Goal: Information Seeking & Learning: Find contact information

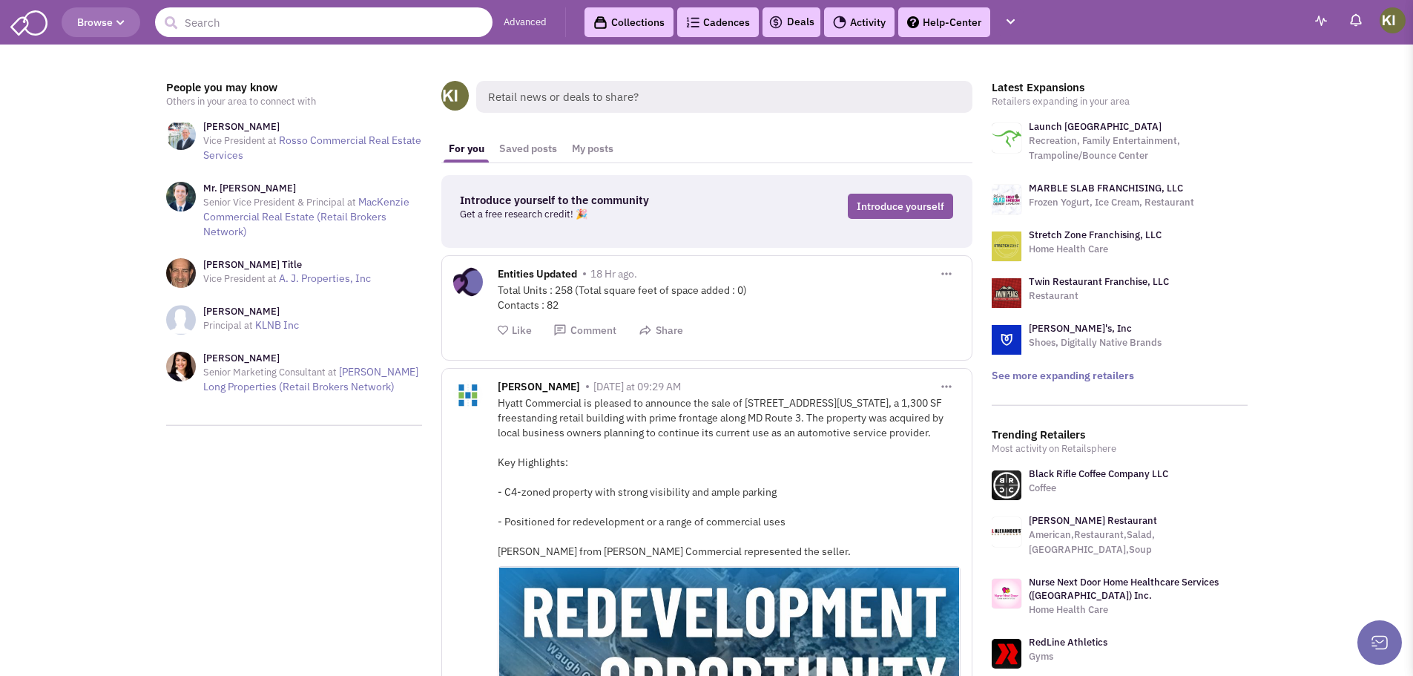
click at [355, 22] on input "text" at bounding box center [323, 22] width 337 height 30
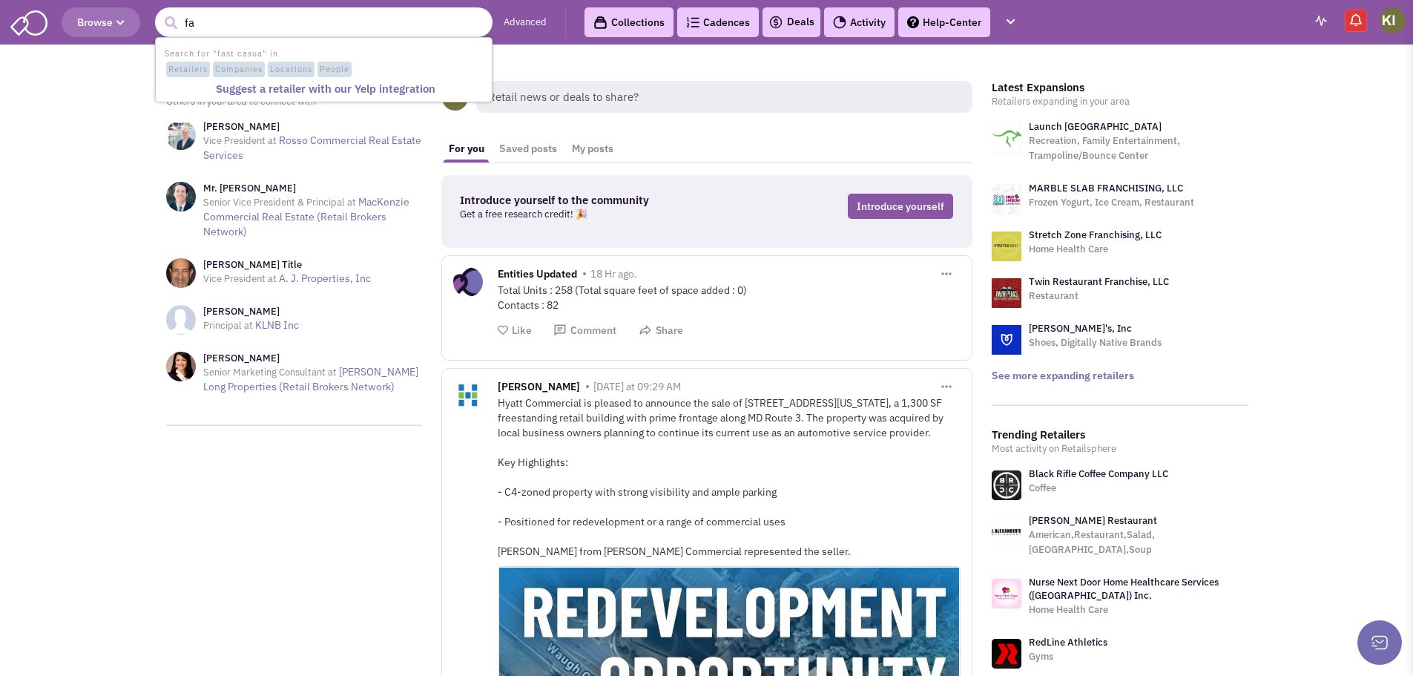
type input "f"
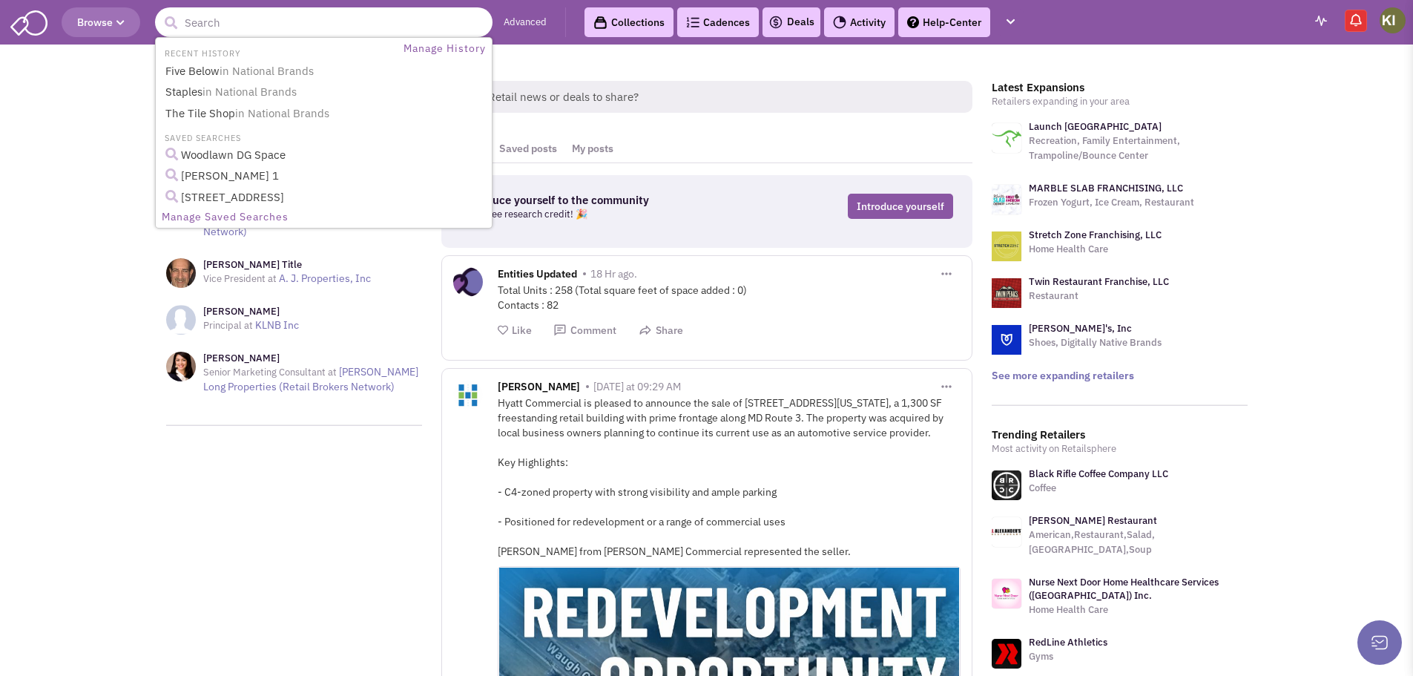
click at [262, 217] on link "Manage Saved Searches" at bounding box center [323, 217] width 333 height 19
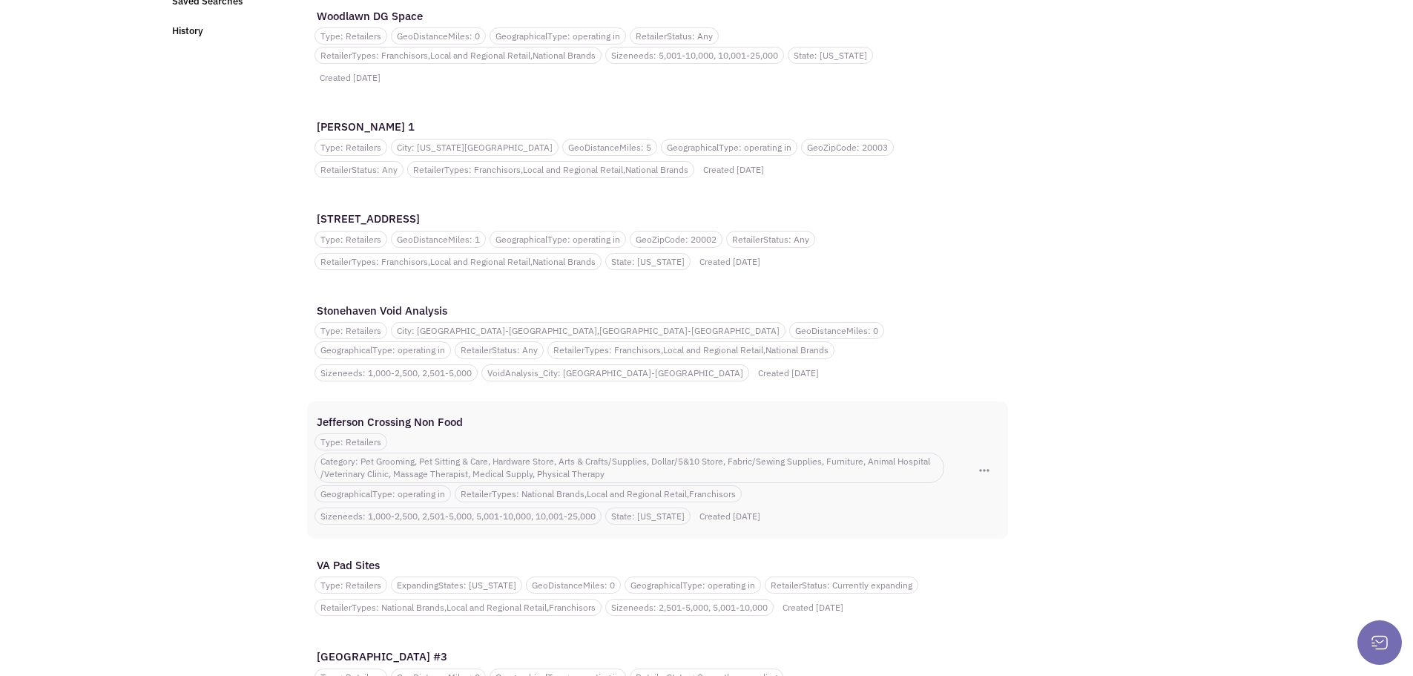
scroll to position [17, 0]
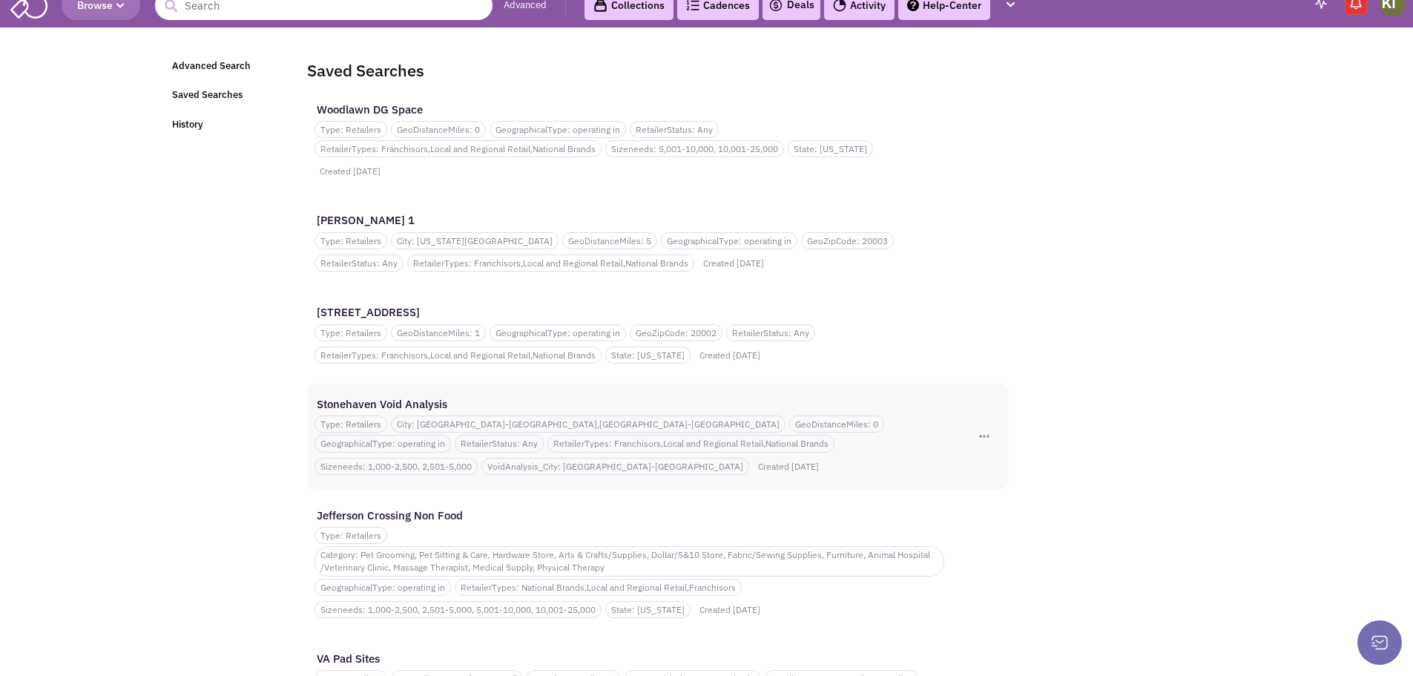
click at [421, 395] on div "Stonehaven Void Analysis Type: Retailers City: Warrenton-VA,Culpeper-VA GeoDist…" at bounding box center [633, 436] width 639 height 83
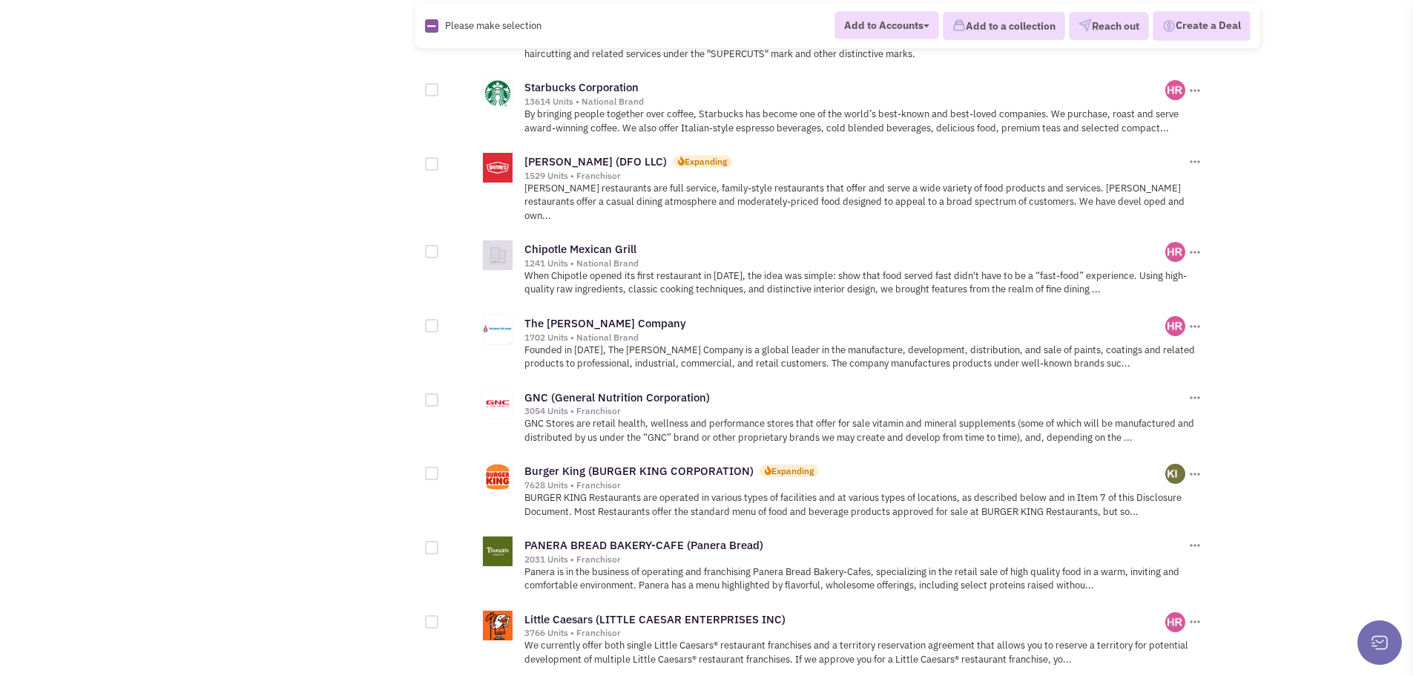
scroll to position [1409, 0]
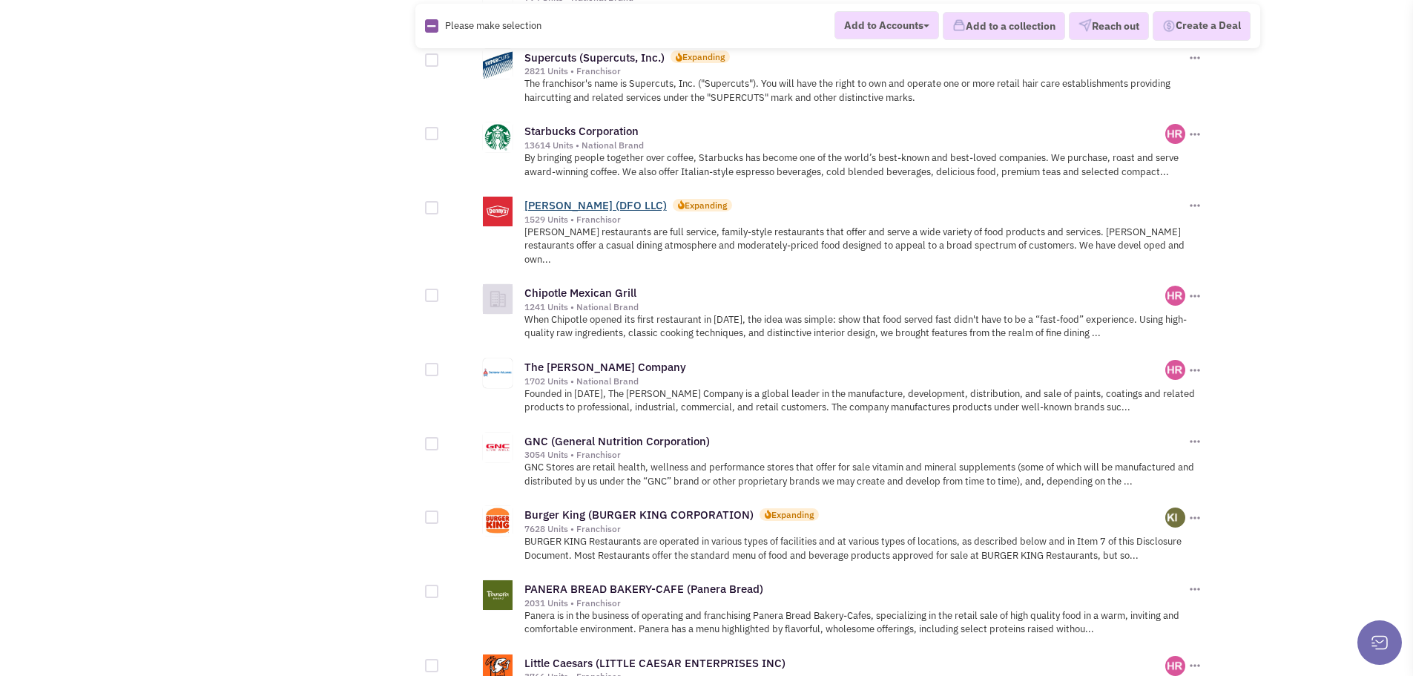
click at [581, 198] on link "Denny's (DFO LLC)" at bounding box center [595, 205] width 142 height 14
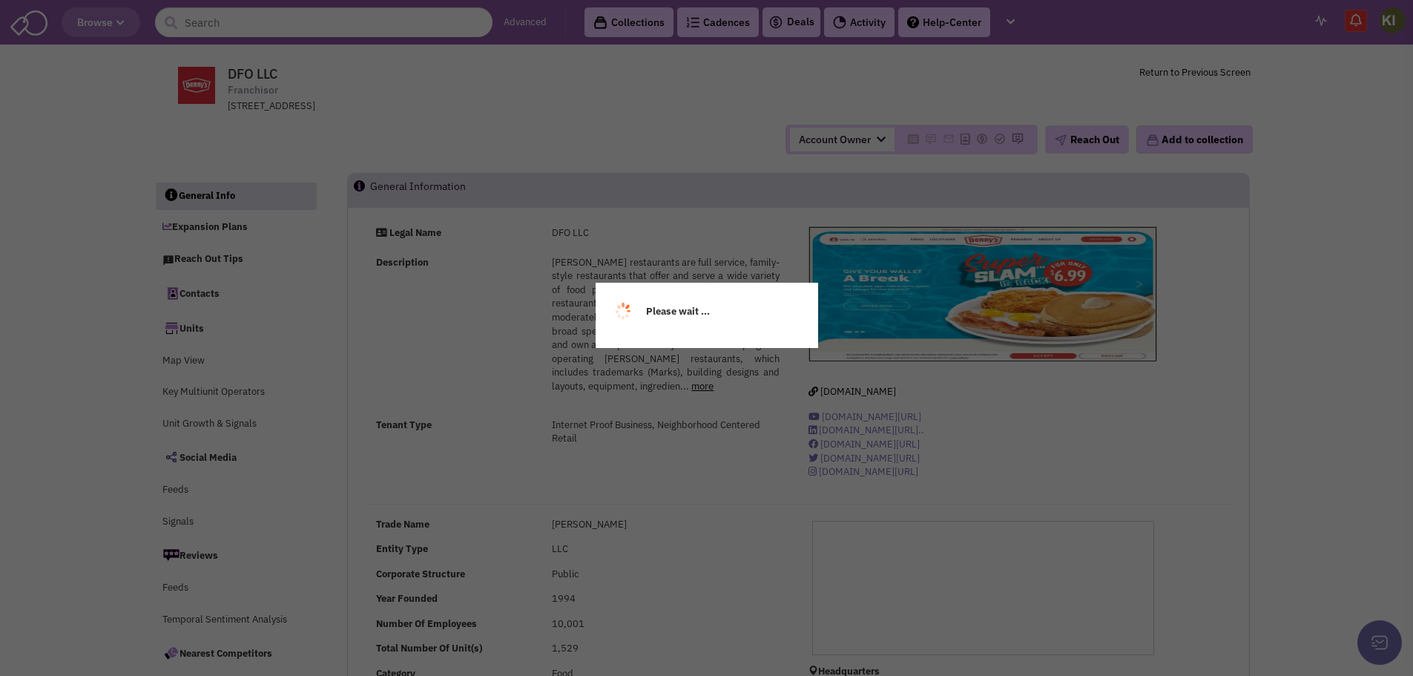
select select
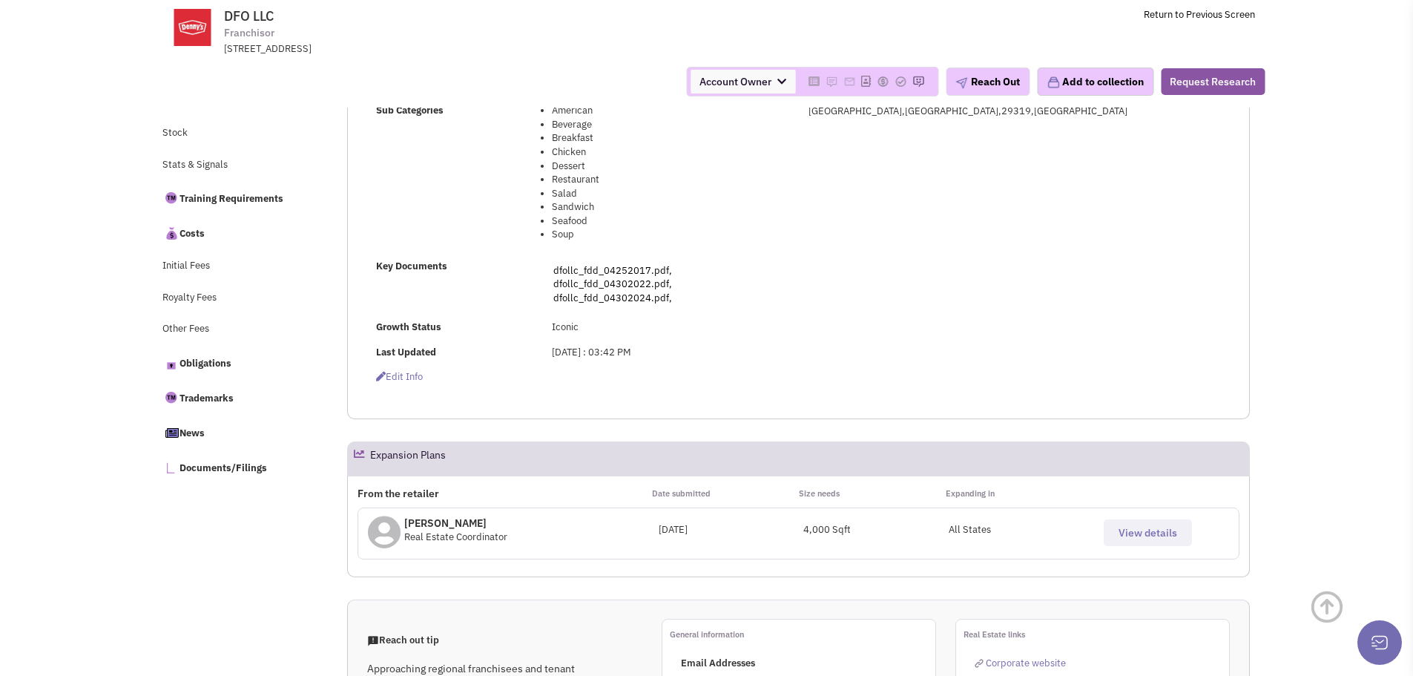
select select
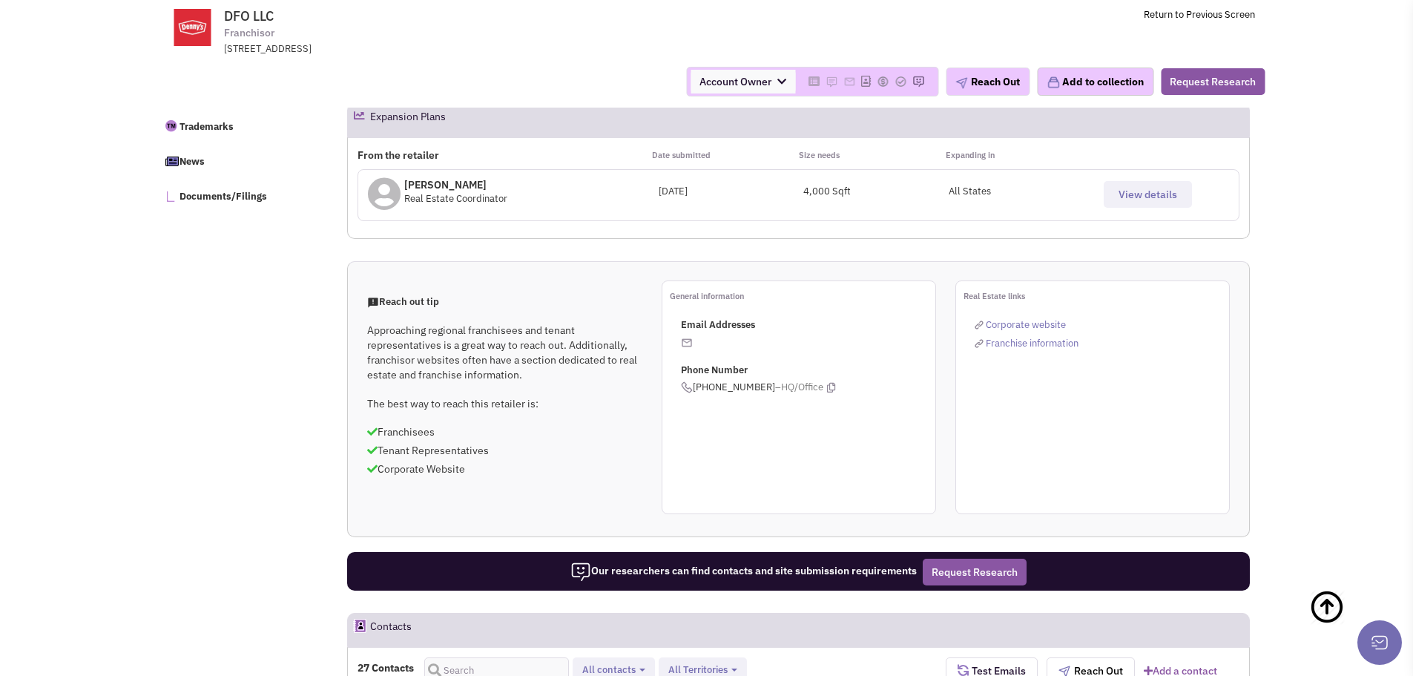
scroll to position [808, 0]
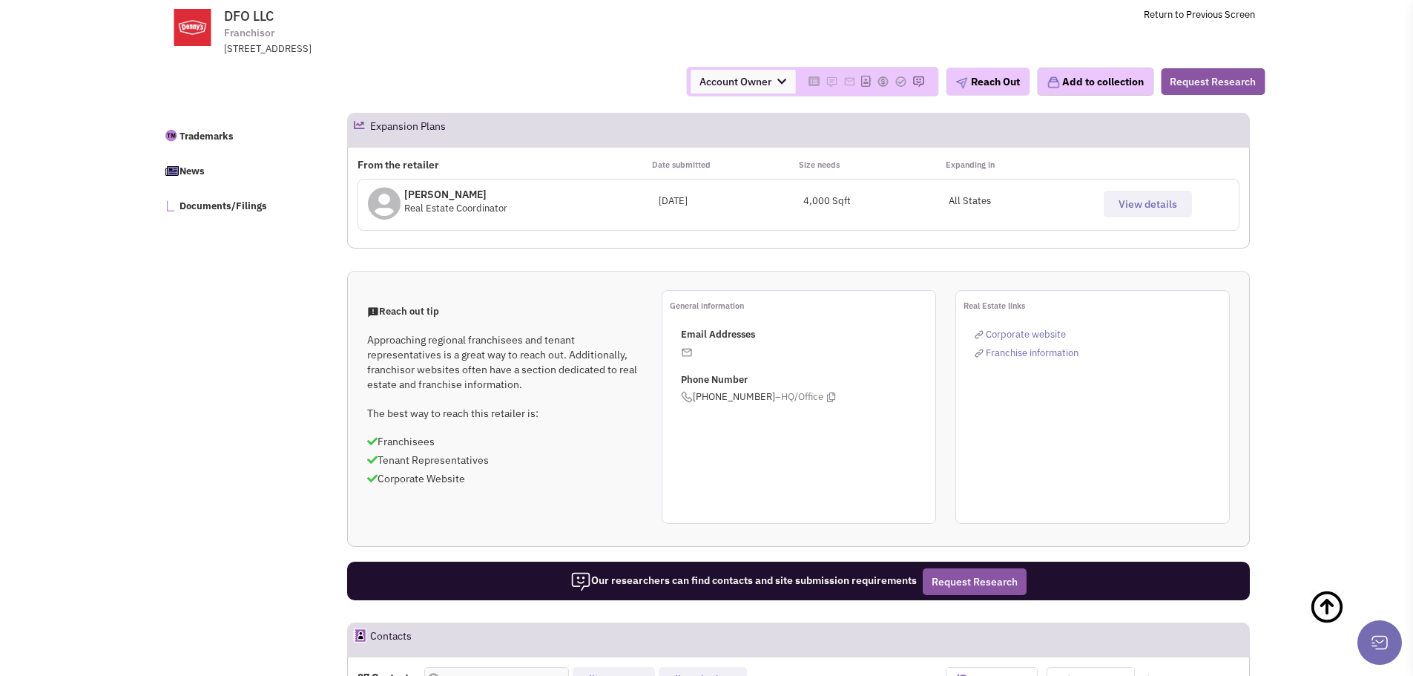
click at [1134, 200] on span "View details" at bounding box center [1147, 203] width 59 height 13
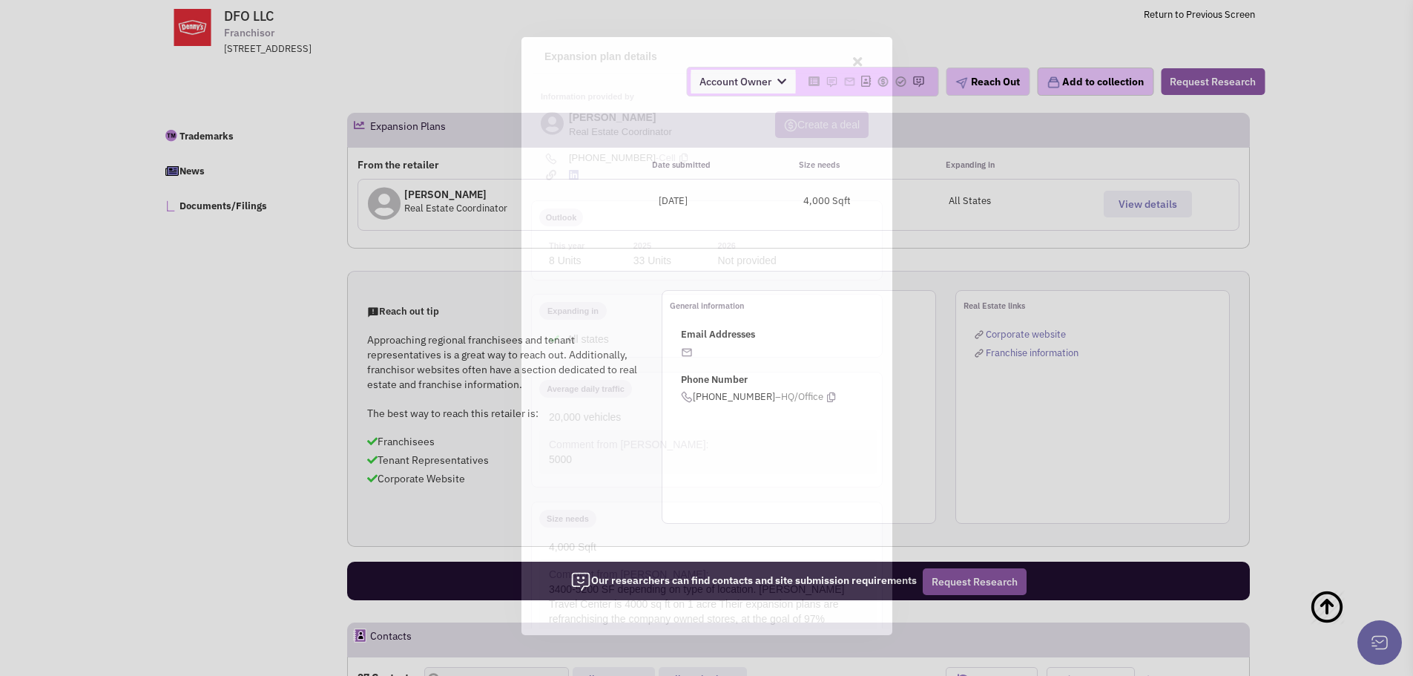
scroll to position [0, 0]
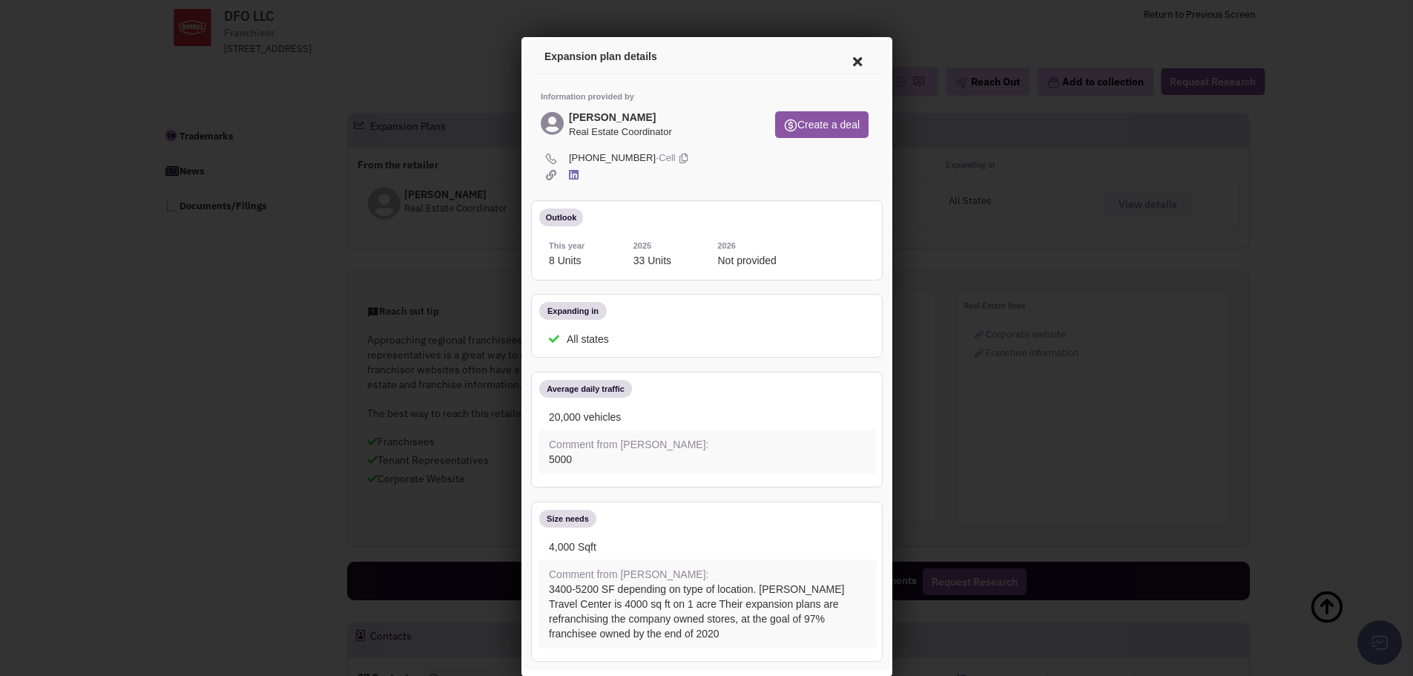
click at [676, 155] on icon at bounding box center [680, 156] width 8 height 14
drag, startPoint x: 636, startPoint y: 115, endPoint x: 564, endPoint y: 115, distance: 71.9
click at [564, 115] on div "Freda Hughes Real Estate Coordinator" at bounding box center [645, 125] width 215 height 33
copy h4 "Freda Hughes"
click at [1040, 291] on div at bounding box center [706, 338] width 1413 height 676
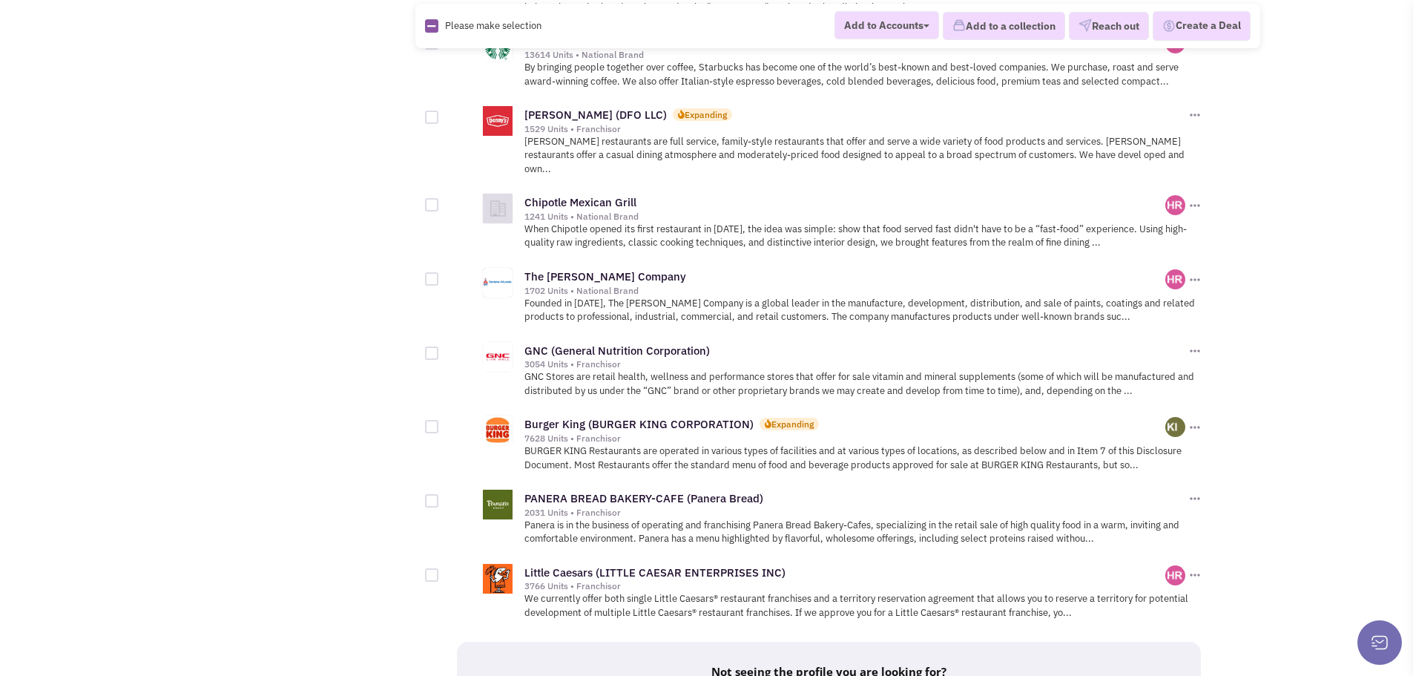
scroll to position [1650, 0]
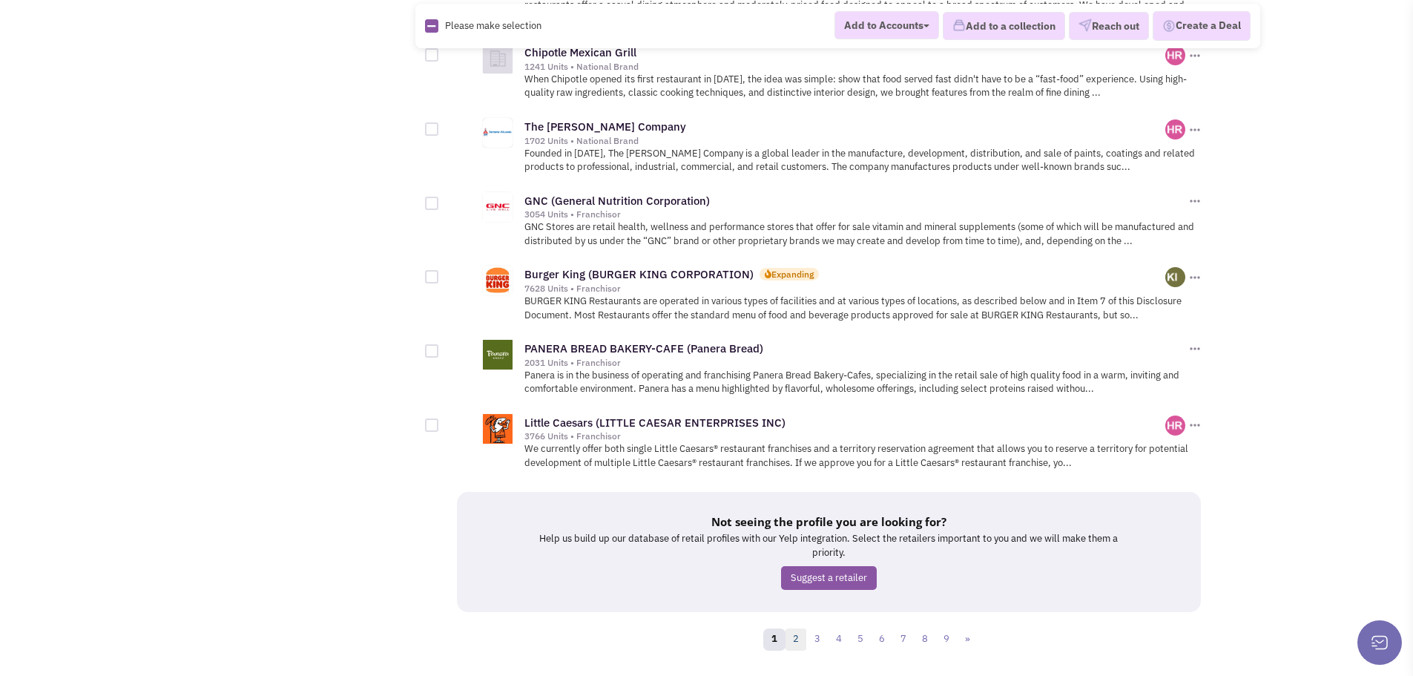
click at [797, 628] on link "2" at bounding box center [796, 639] width 22 height 22
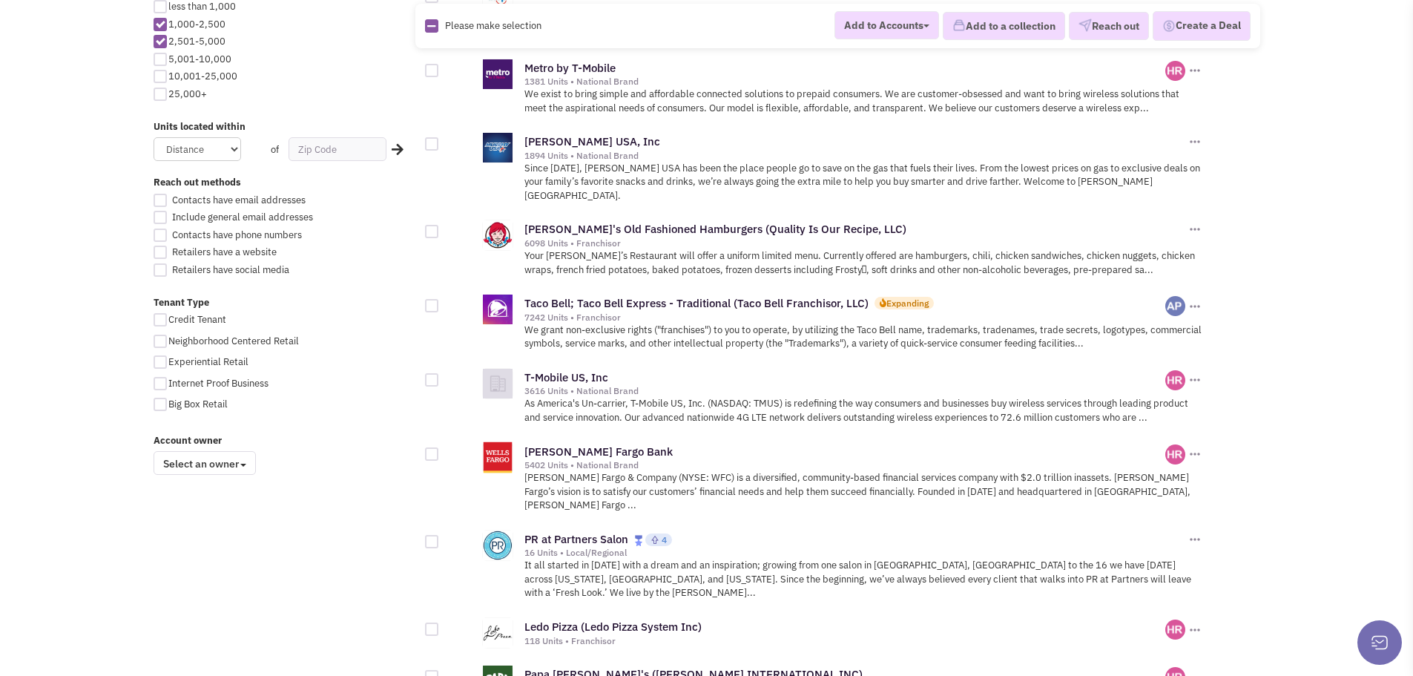
scroll to position [742, 0]
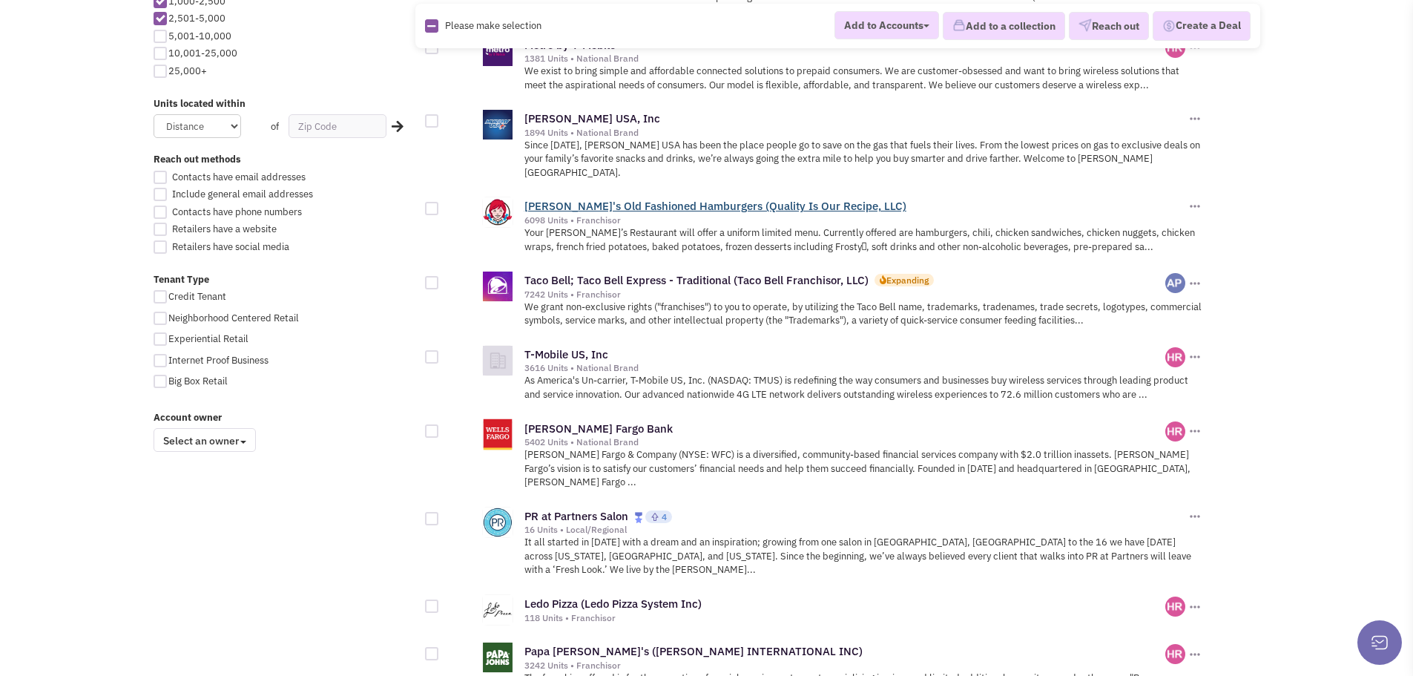
click at [679, 199] on link "[PERSON_NAME]'s Old Fashioned Hamburgers (Quality Is Our Recipe, LLC)" at bounding box center [715, 206] width 382 height 14
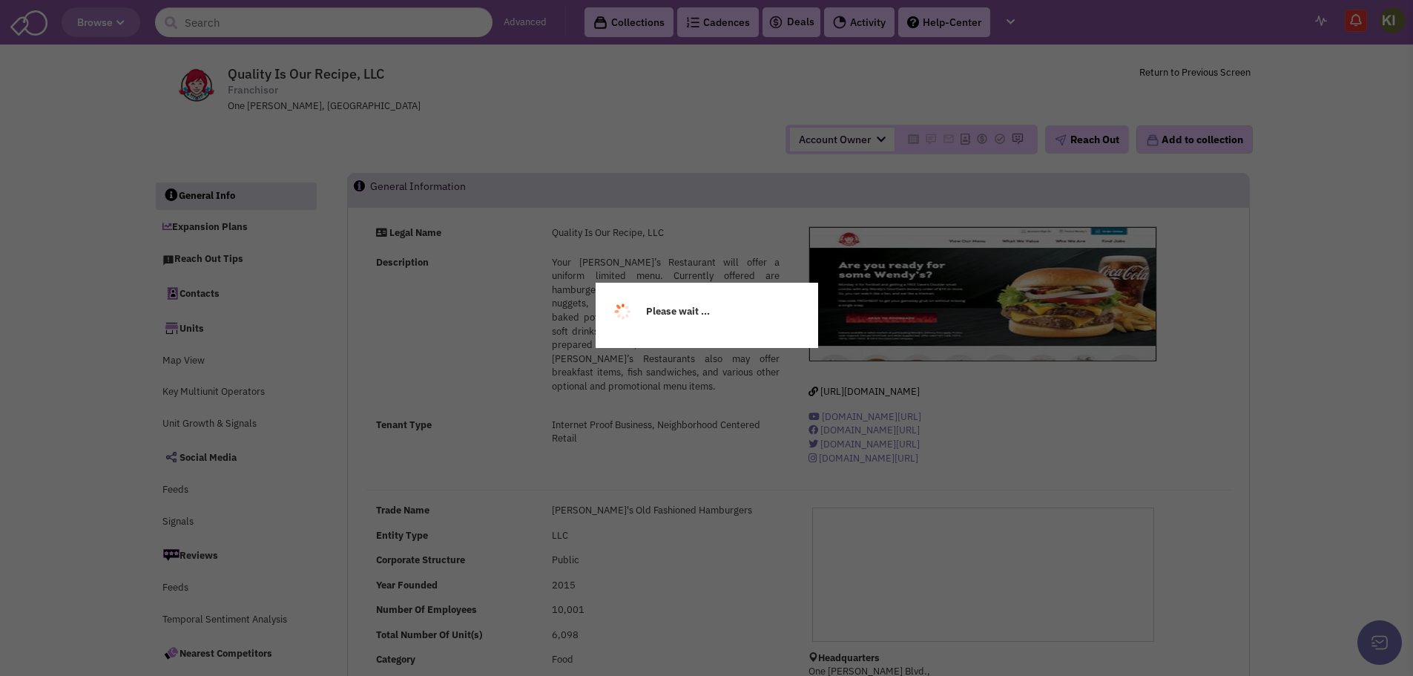
select select
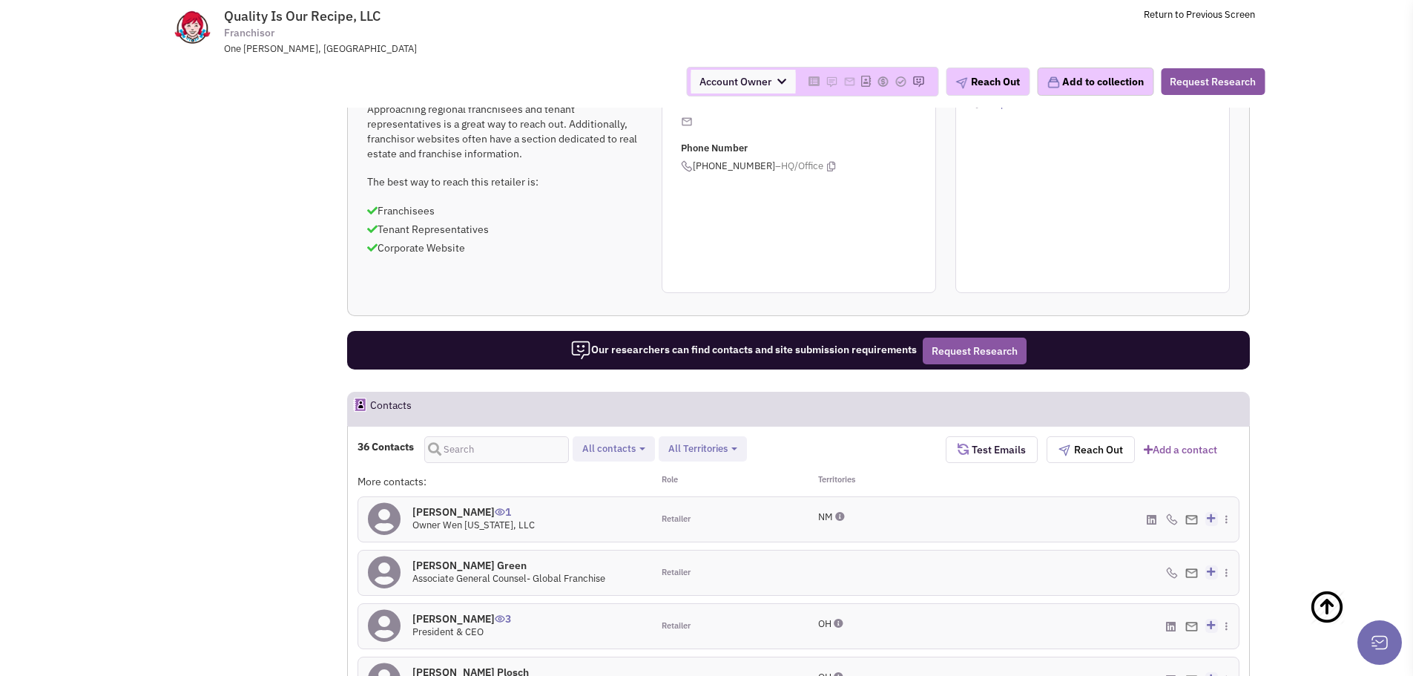
scroll to position [1114, 0]
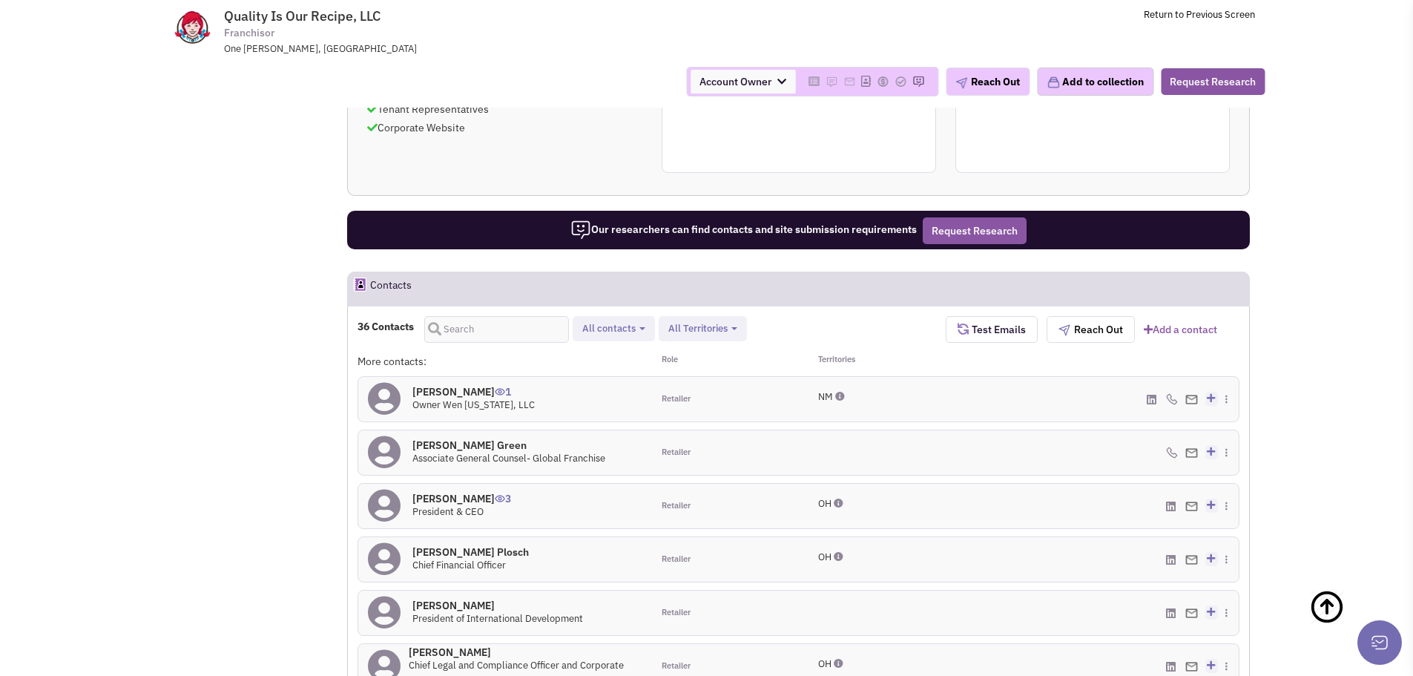
click at [724, 319] on span "California Delaware Florida Georgia Illinois North Carolina New Jersey New Mexi…" at bounding box center [703, 329] width 88 height 26
click at [726, 320] on span "California Delaware Florida Georgia Illinois North Carolina New Jersey New Mexi…" at bounding box center [703, 329] width 88 height 26
click at [728, 330] on span "All Territories" at bounding box center [697, 328] width 59 height 13
click at [682, 387] on span at bounding box center [681, 388] width 10 height 10
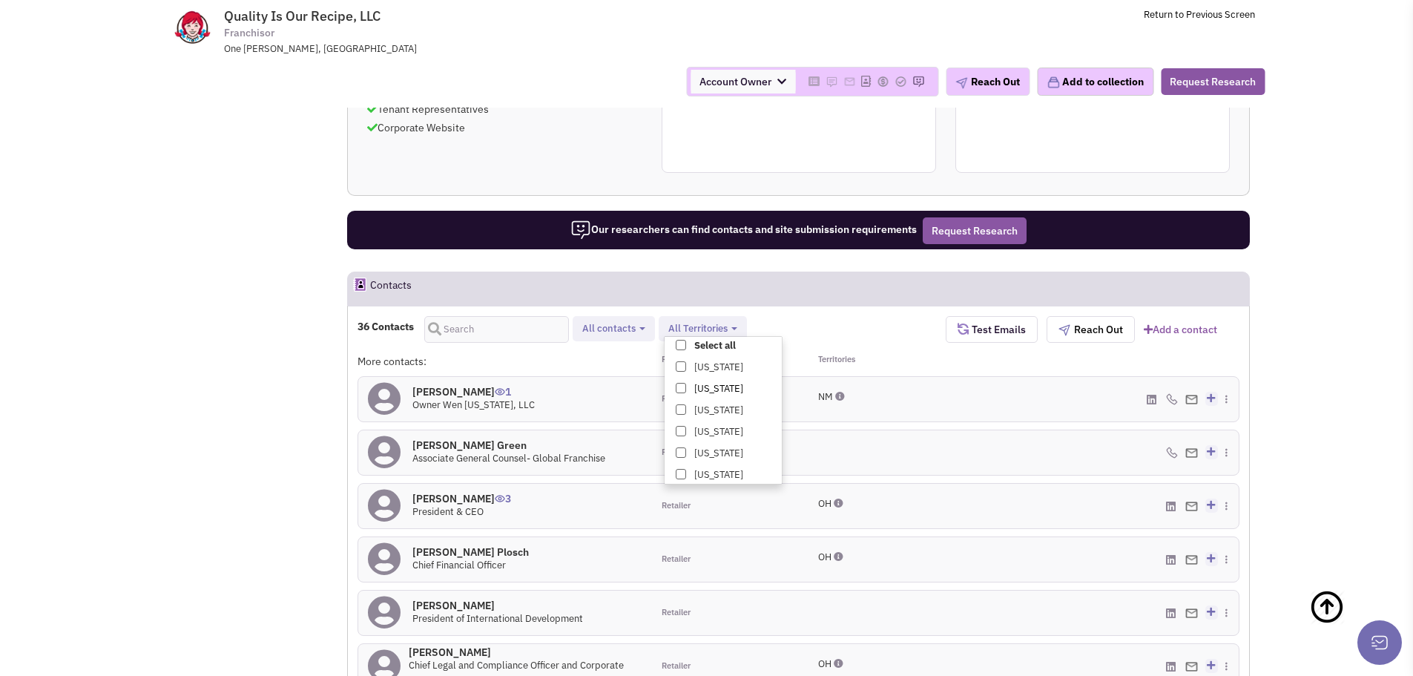
click at [679, 385] on input "Delaware" at bounding box center [679, 385] width 0 height 0
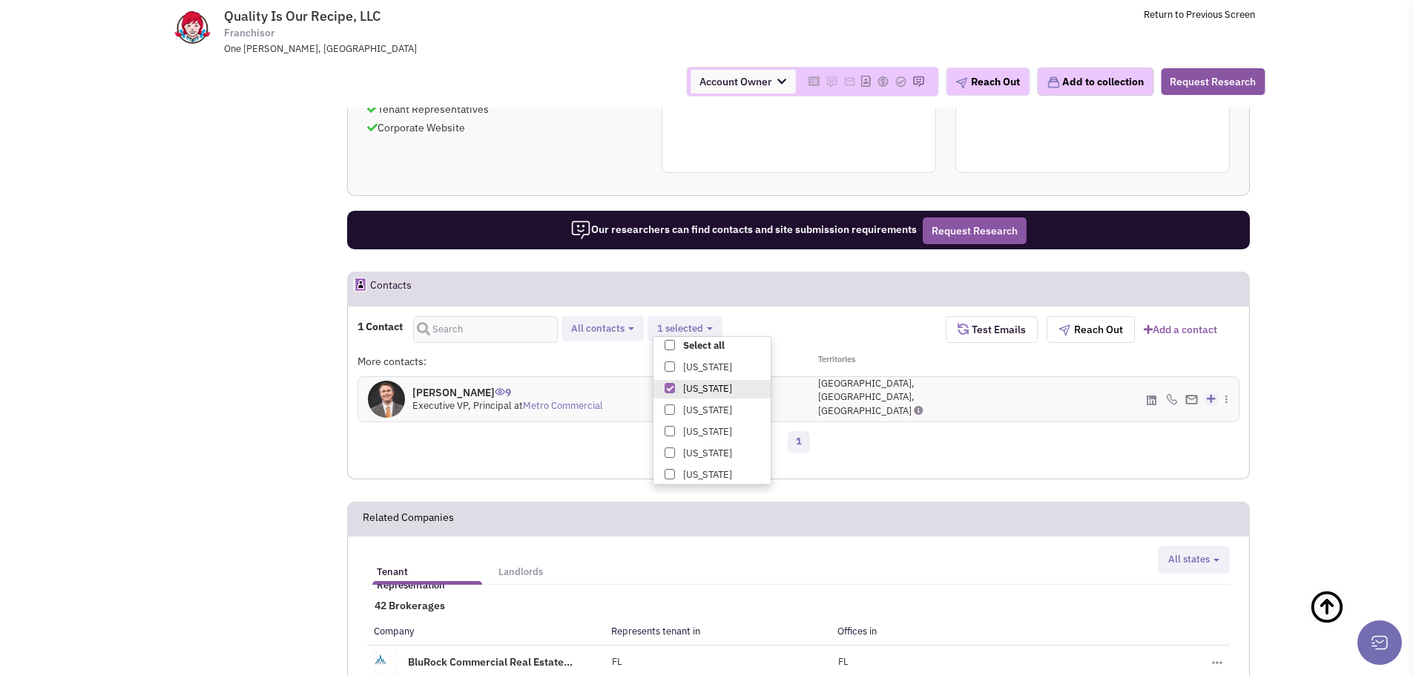
click at [846, 331] on div "1 Contact Retailer contacts Tenant representatives Site selection decision make…" at bounding box center [651, 329] width 588 height 27
click at [716, 328] on button "1 selected" at bounding box center [685, 329] width 65 height 16
click at [665, 340] on span at bounding box center [670, 345] width 10 height 10
click at [668, 342] on input "Select all" at bounding box center [668, 342] width 0 height 0
select select "CA"
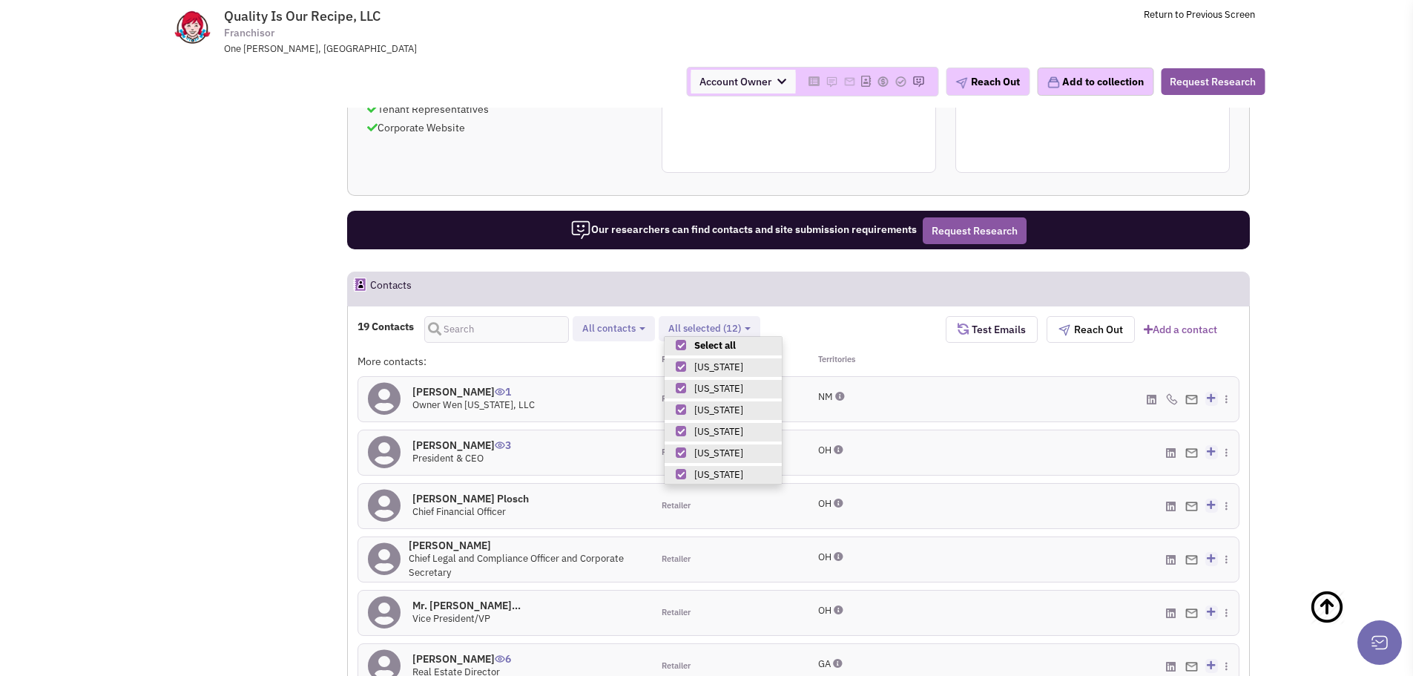
click at [865, 333] on div "19 Contacts Retailer contacts Tenant representatives Site selection decision ma…" at bounding box center [651, 329] width 588 height 27
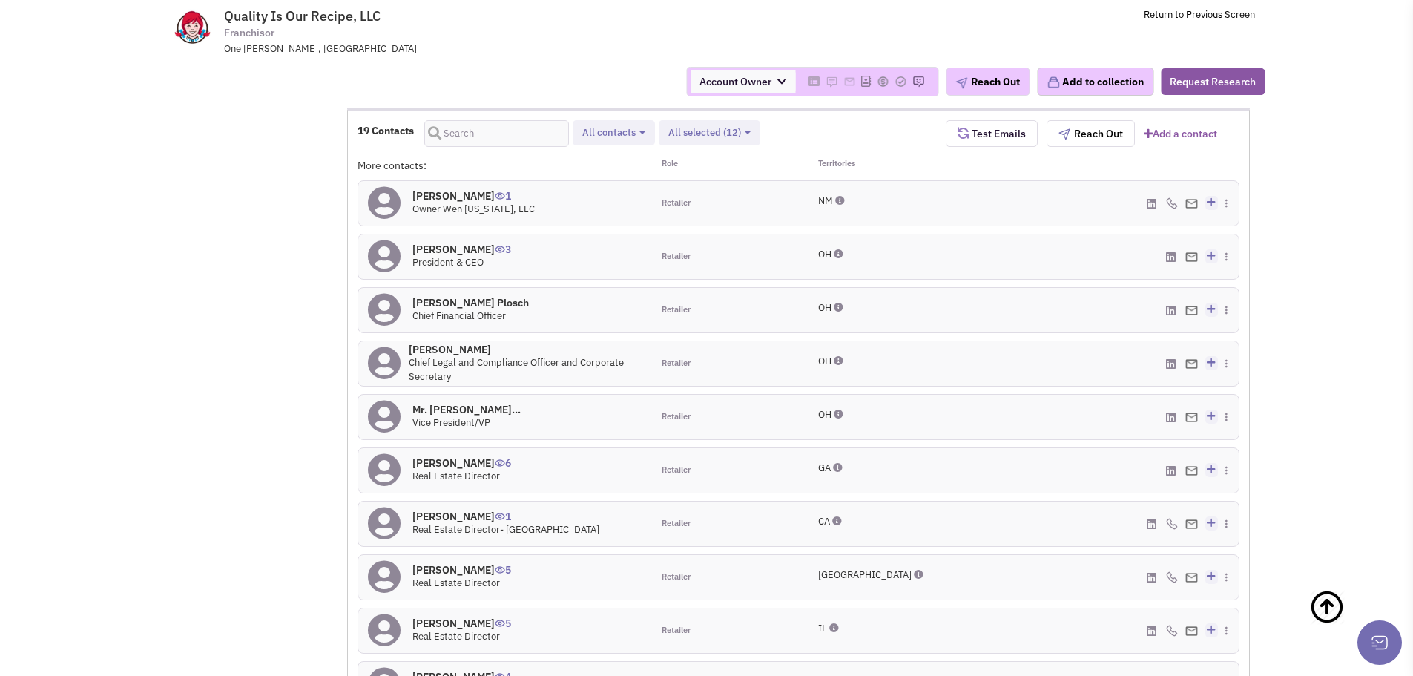
scroll to position [1337, 0]
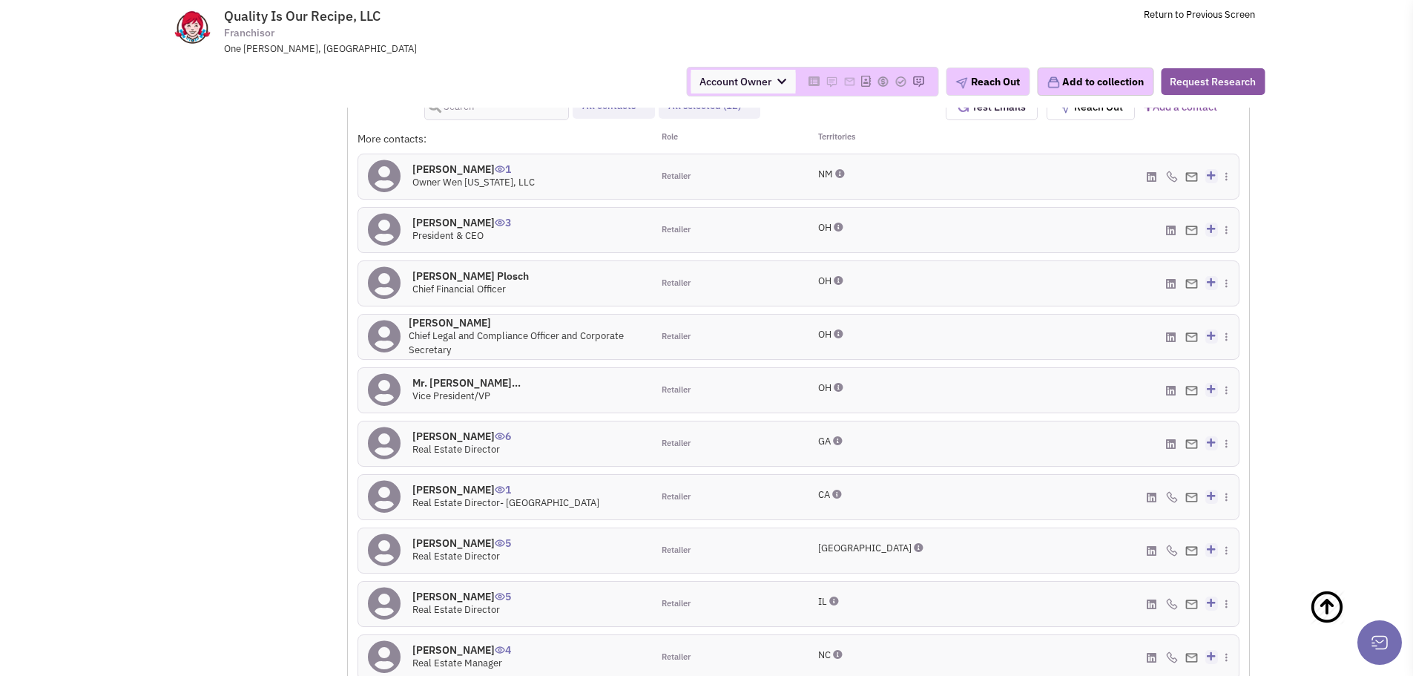
click at [455, 434] on h4 "Ashley Sperling 6" at bounding box center [461, 435] width 99 height 13
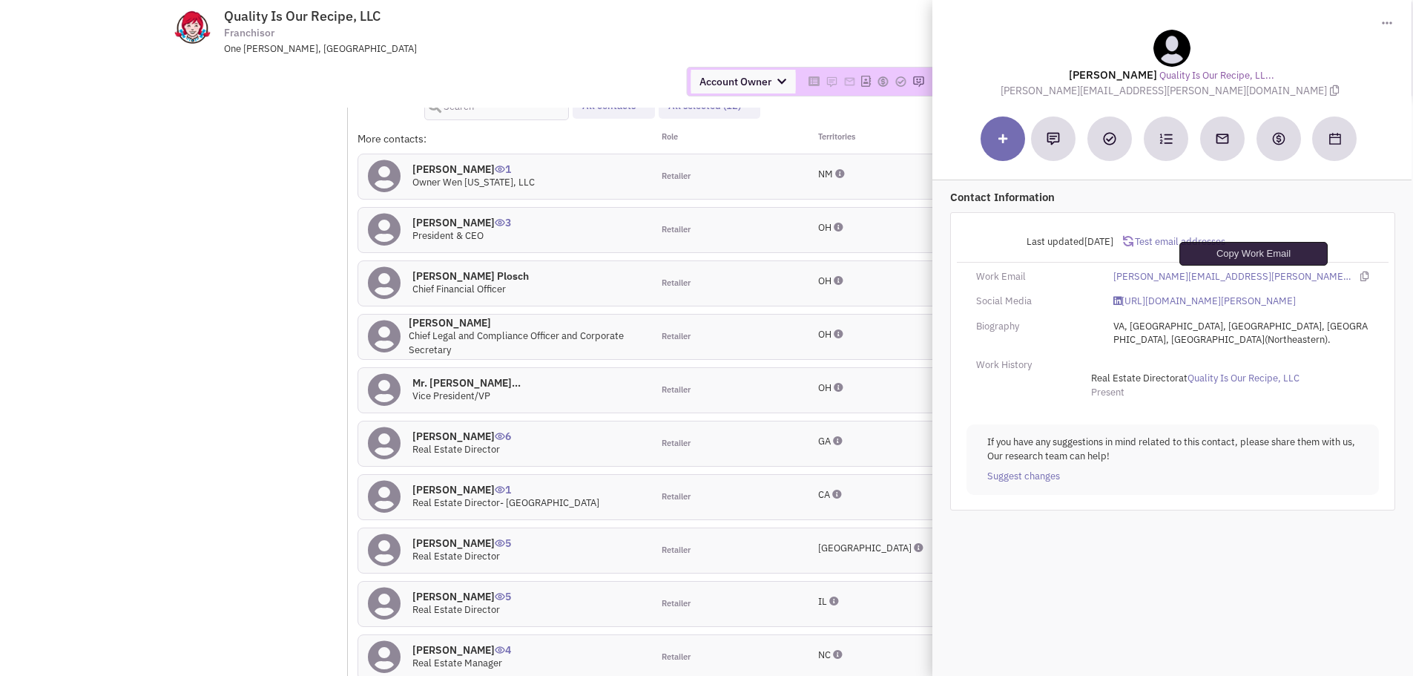
click at [1361, 277] on icon at bounding box center [1365, 276] width 8 height 10
drag, startPoint x: 1156, startPoint y: 74, endPoint x: 1076, endPoint y: 77, distance: 79.4
click at [1076, 77] on lable "Ashley Sperling" at bounding box center [1114, 74] width 88 height 14
copy lable "Ashley Sperling"
click at [557, 27] on span "Quality Is Our Recipe, LLC Franchisor One Dave Thomas Blvd., Dublin, OH, 43017" at bounding box center [426, 31] width 372 height 47
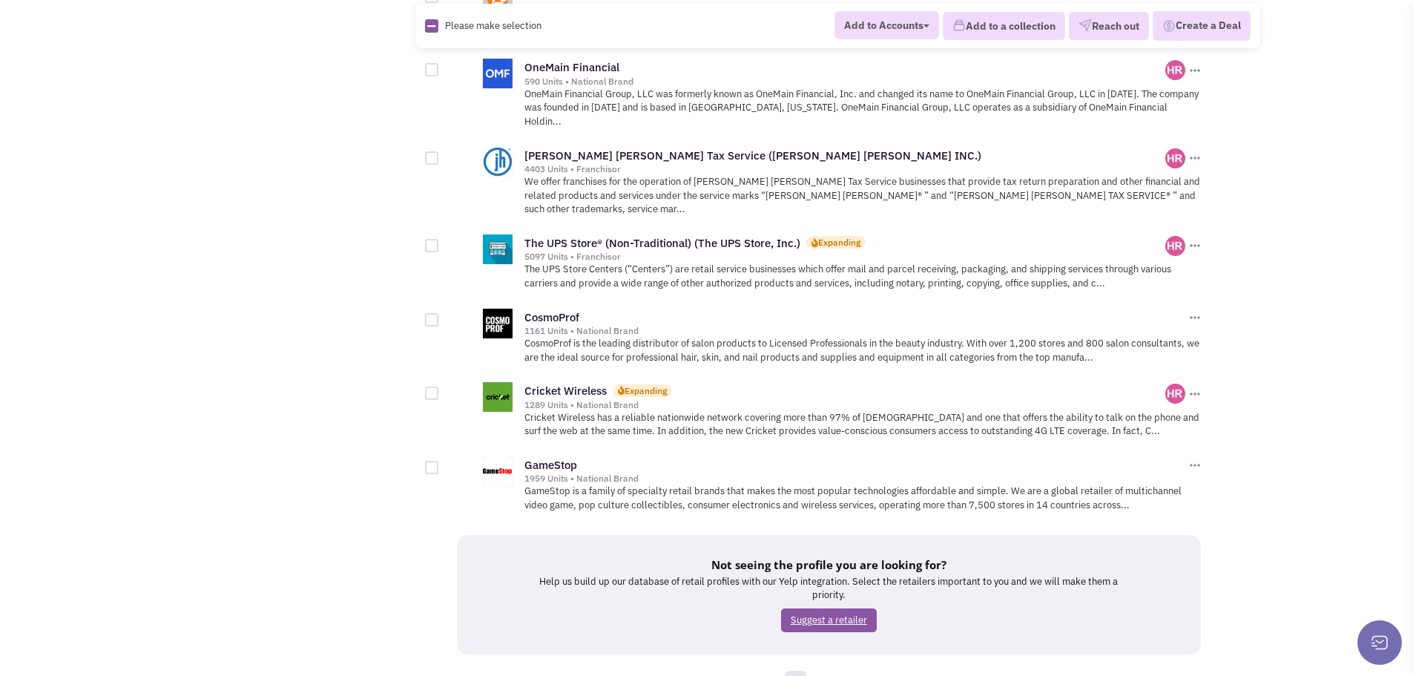
scroll to position [1635, 0]
click at [817, 670] on link "3" at bounding box center [817, 681] width 22 height 22
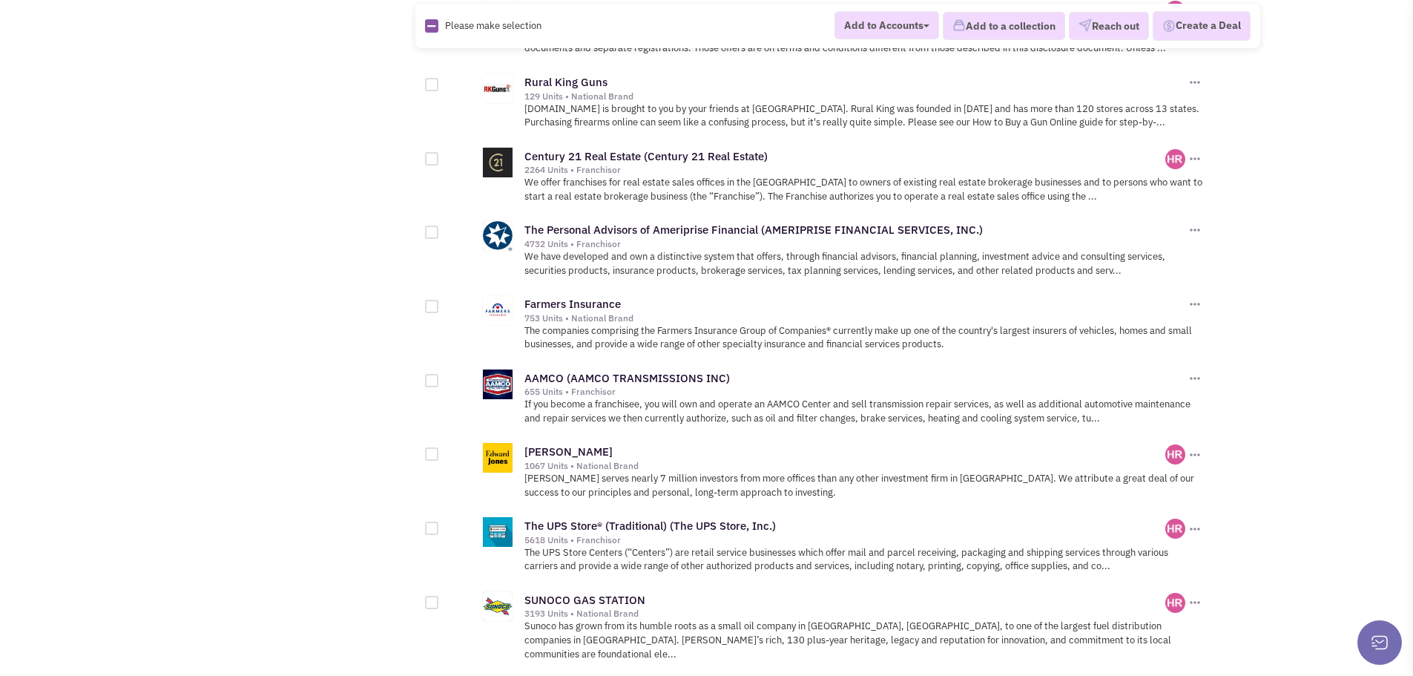
scroll to position [1113, 0]
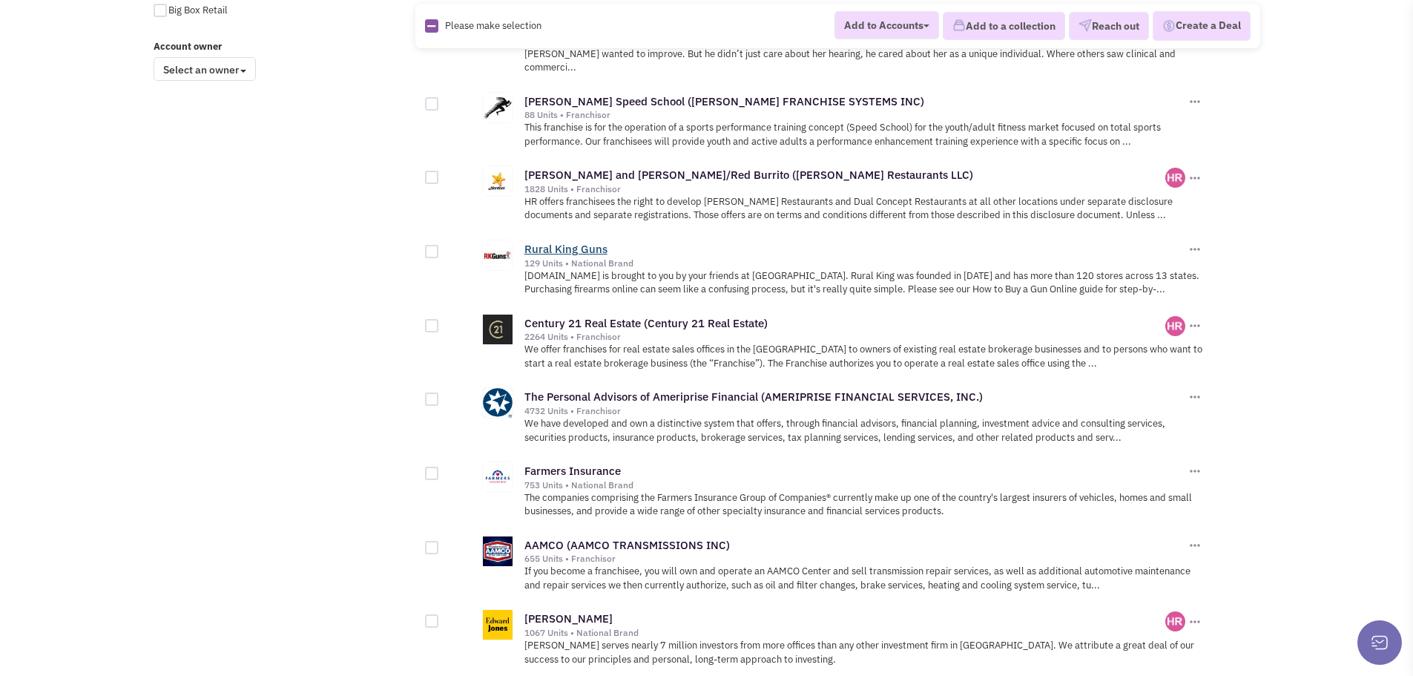
click at [570, 242] on link "Rural King Guns" at bounding box center [565, 249] width 83 height 14
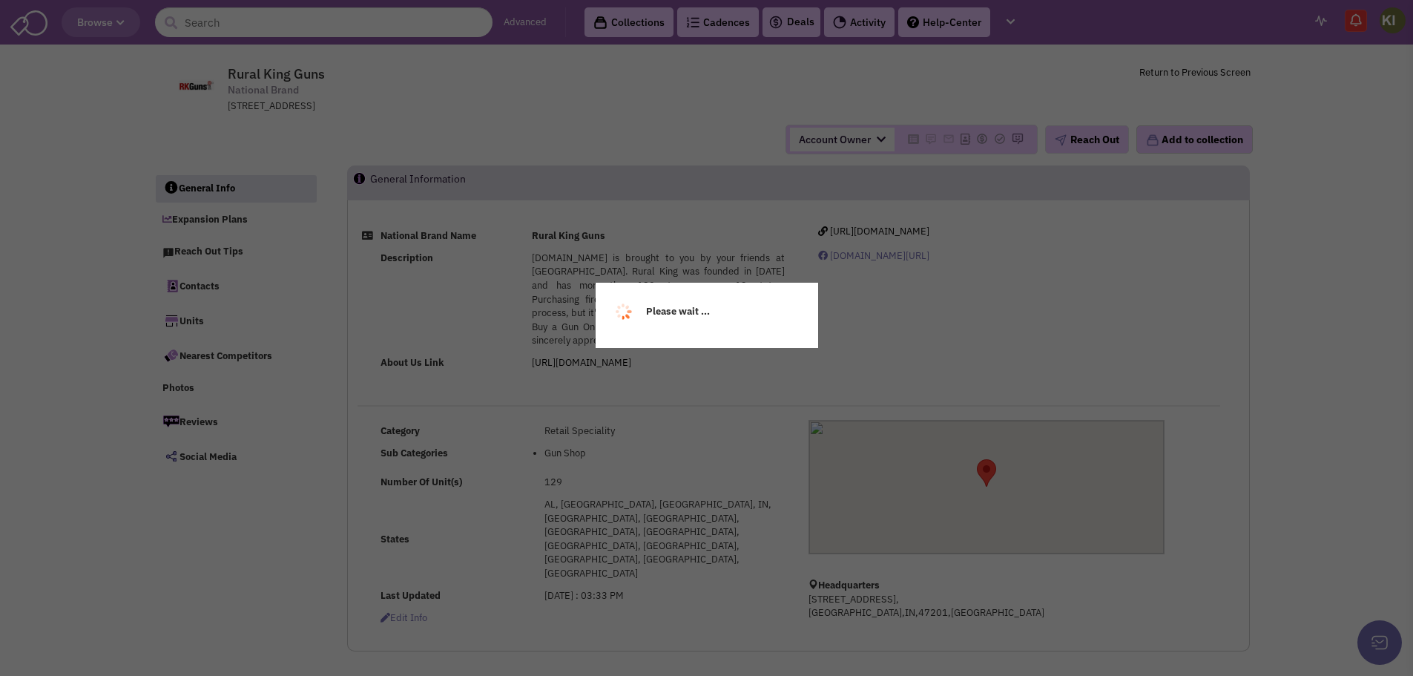
select select
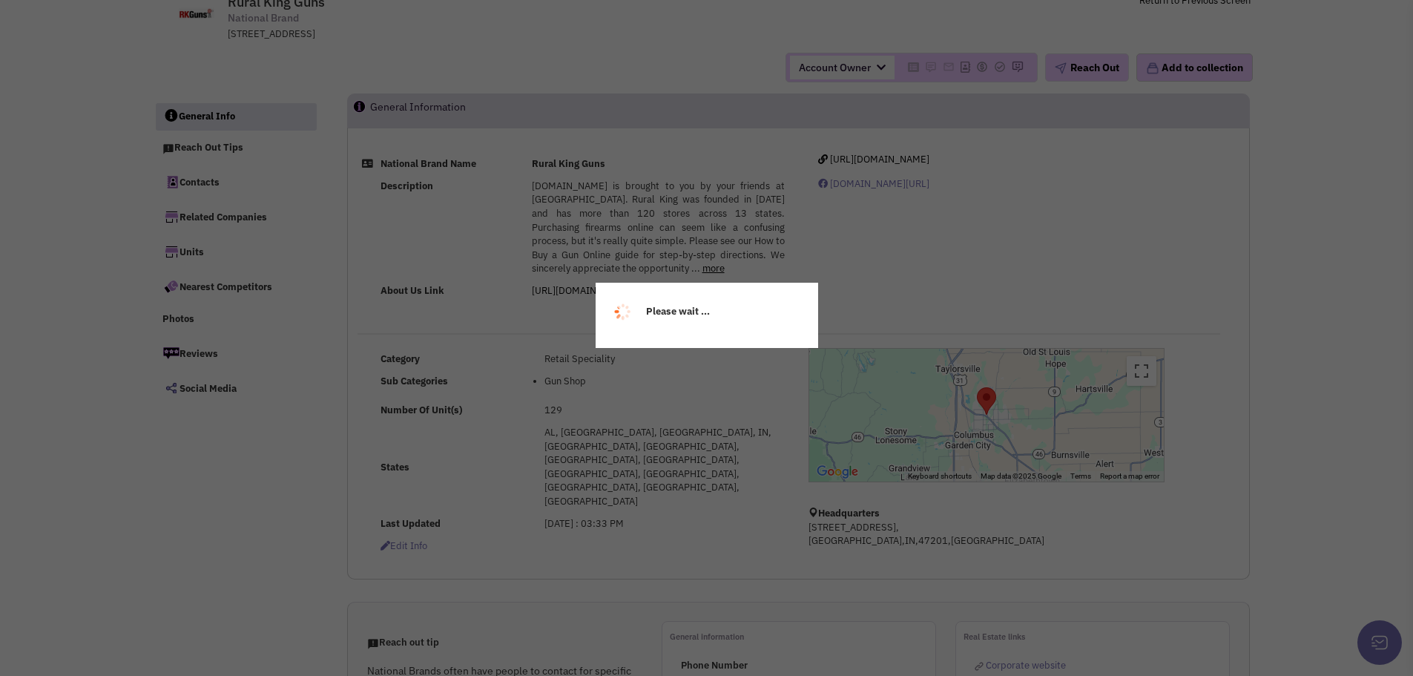
select select
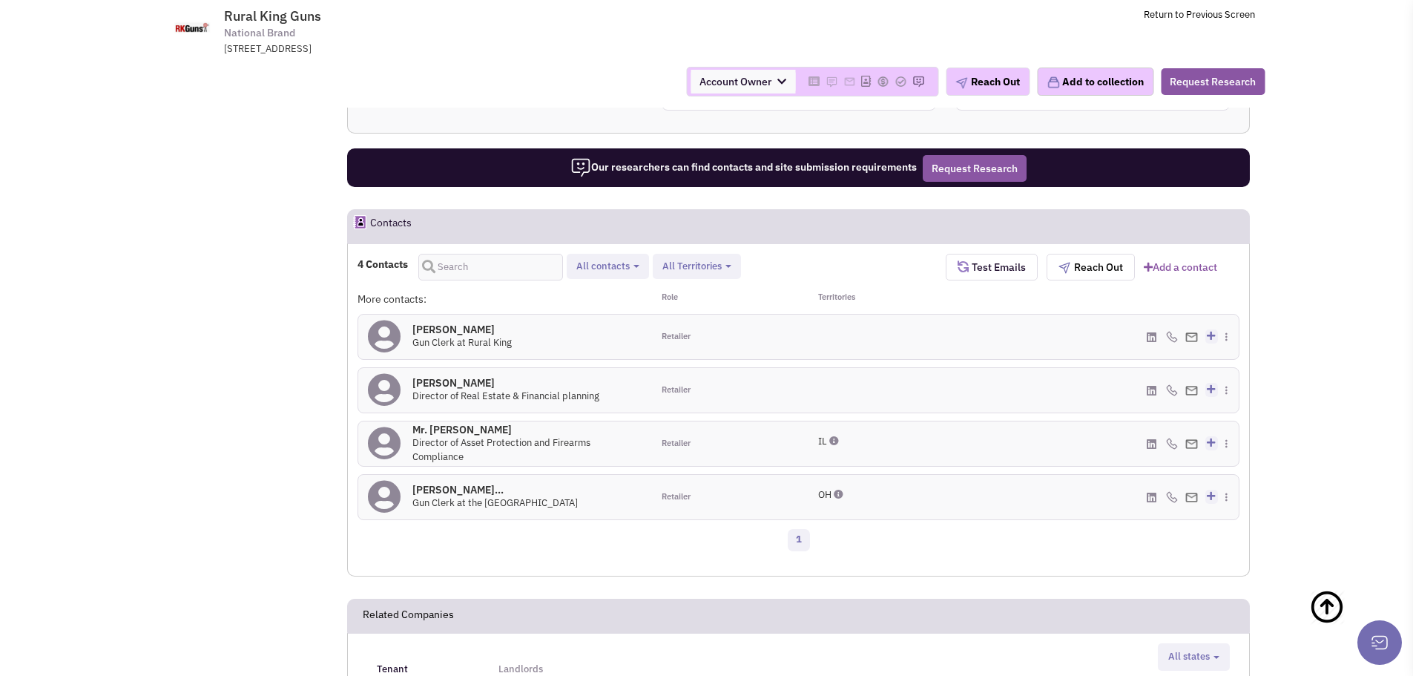
scroll to position [742, 0]
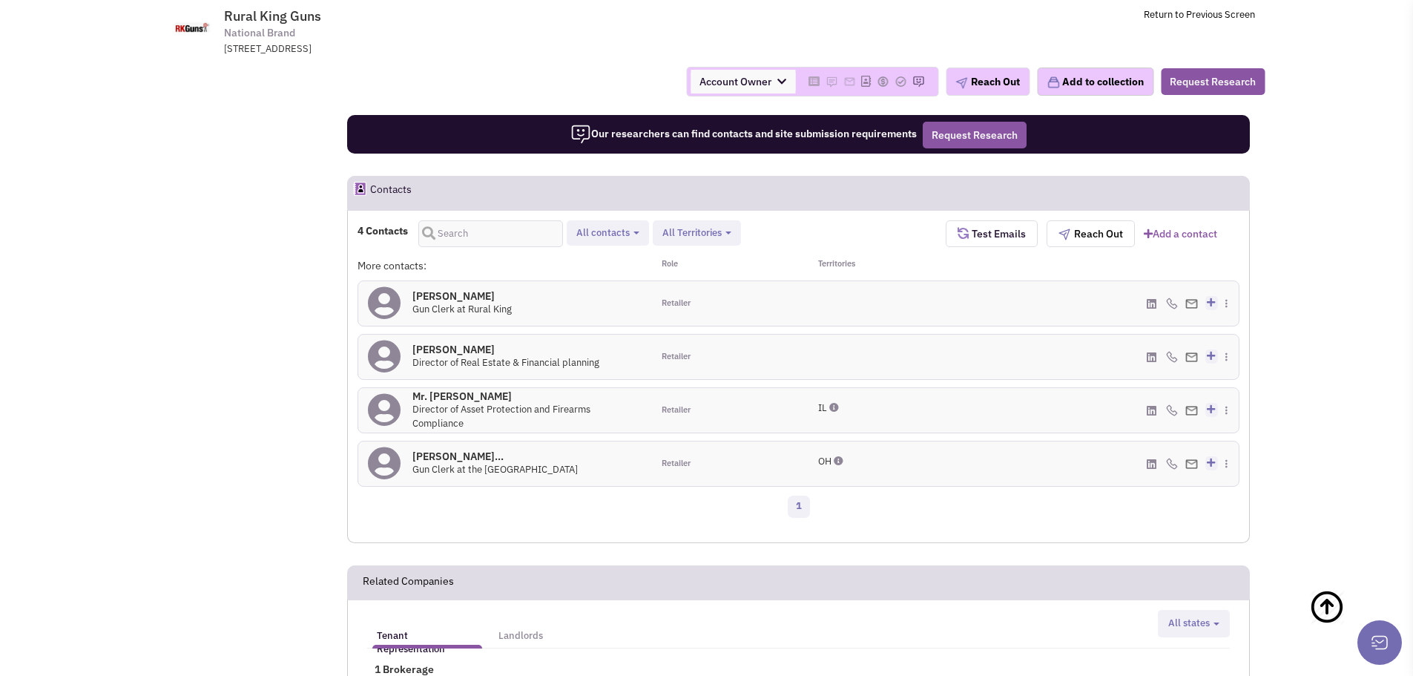
click at [719, 239] on span "All Territories" at bounding box center [691, 232] width 59 height 13
click at [762, 237] on div "4 Contacts Retailer contacts Site selection decision makers All contacts Select…" at bounding box center [651, 233] width 588 height 27
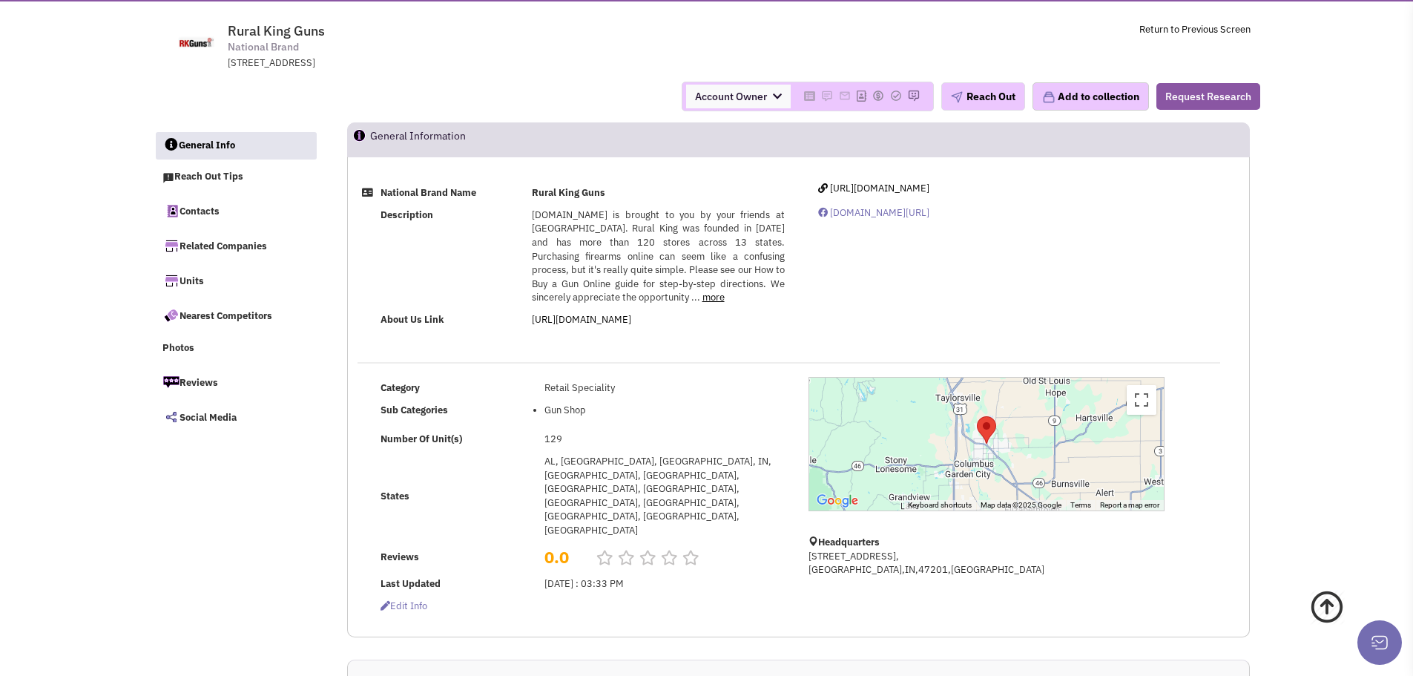
scroll to position [0, 0]
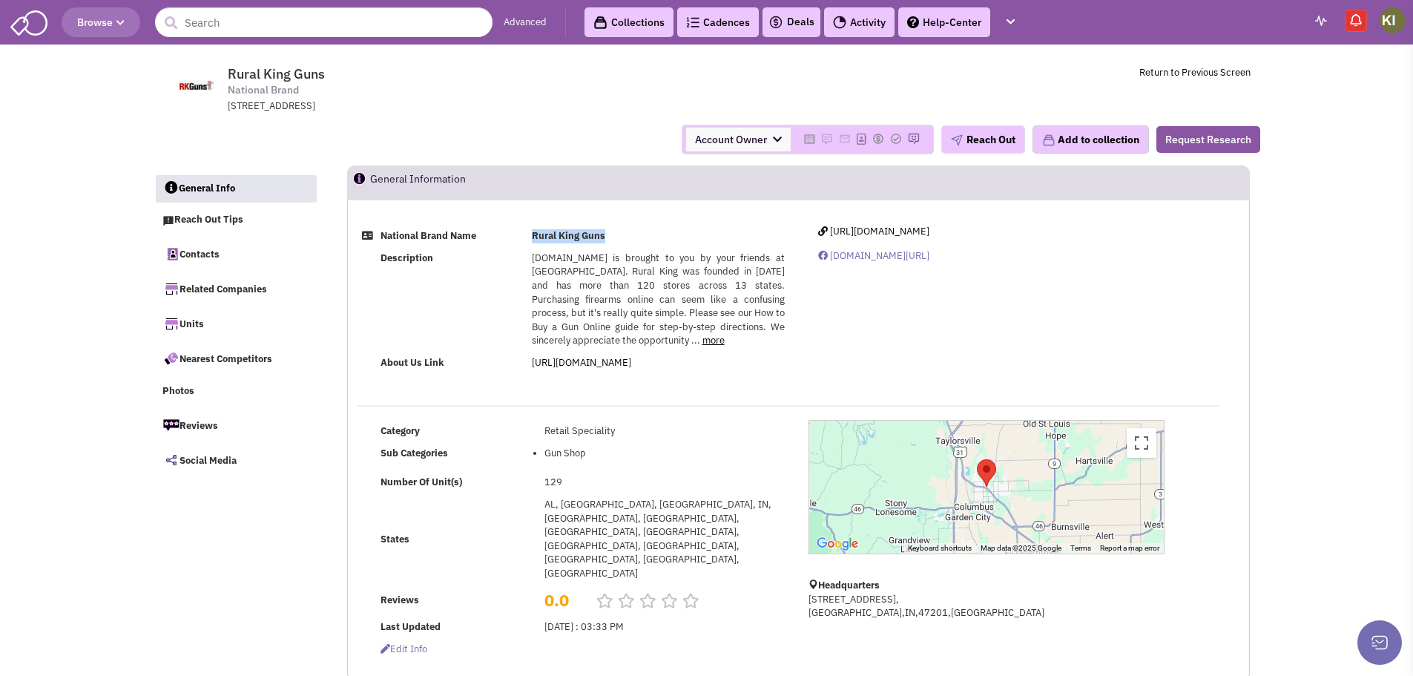
drag, startPoint x: 609, startPoint y: 233, endPoint x: 530, endPoint y: 225, distance: 79.7
click at [530, 225] on td "Rural King Guns" at bounding box center [658, 236] width 262 height 22
copy b "Rural King Guns"
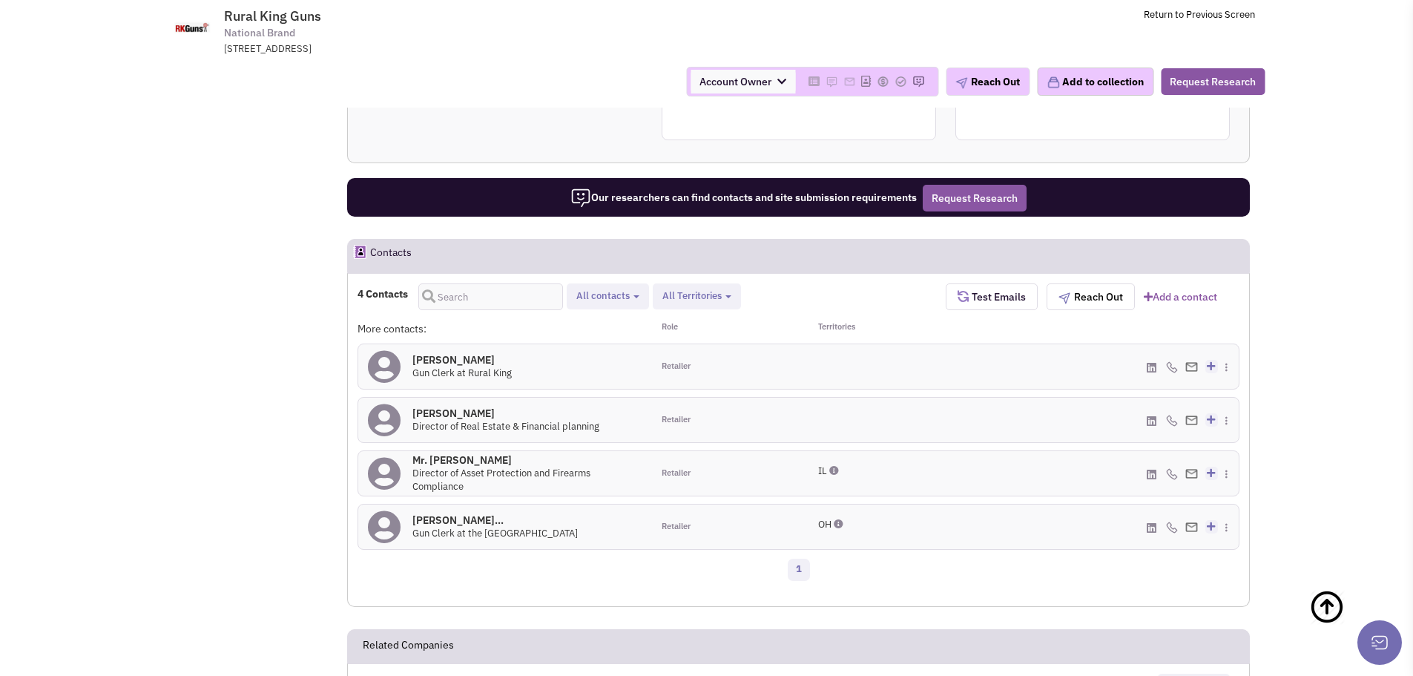
scroll to position [742, 0]
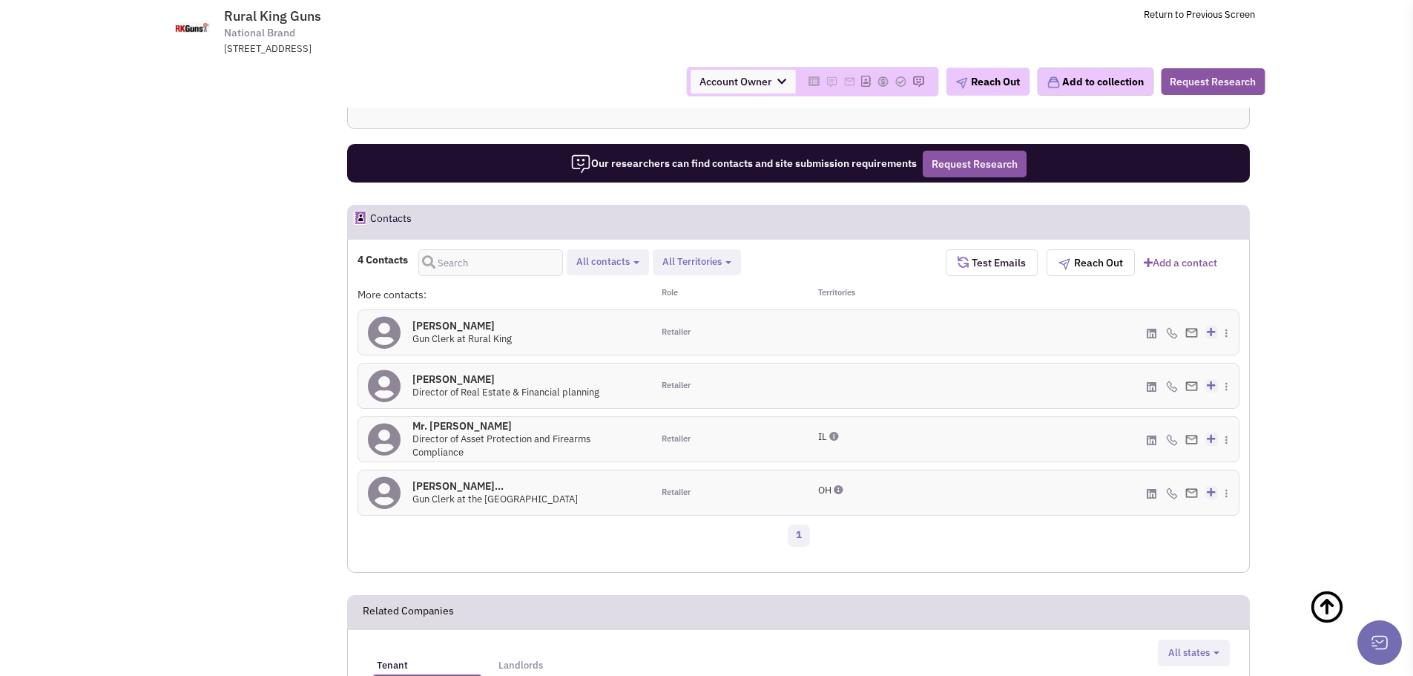
click at [447, 372] on h4 "[PERSON_NAME] 0" at bounding box center [505, 378] width 187 height 13
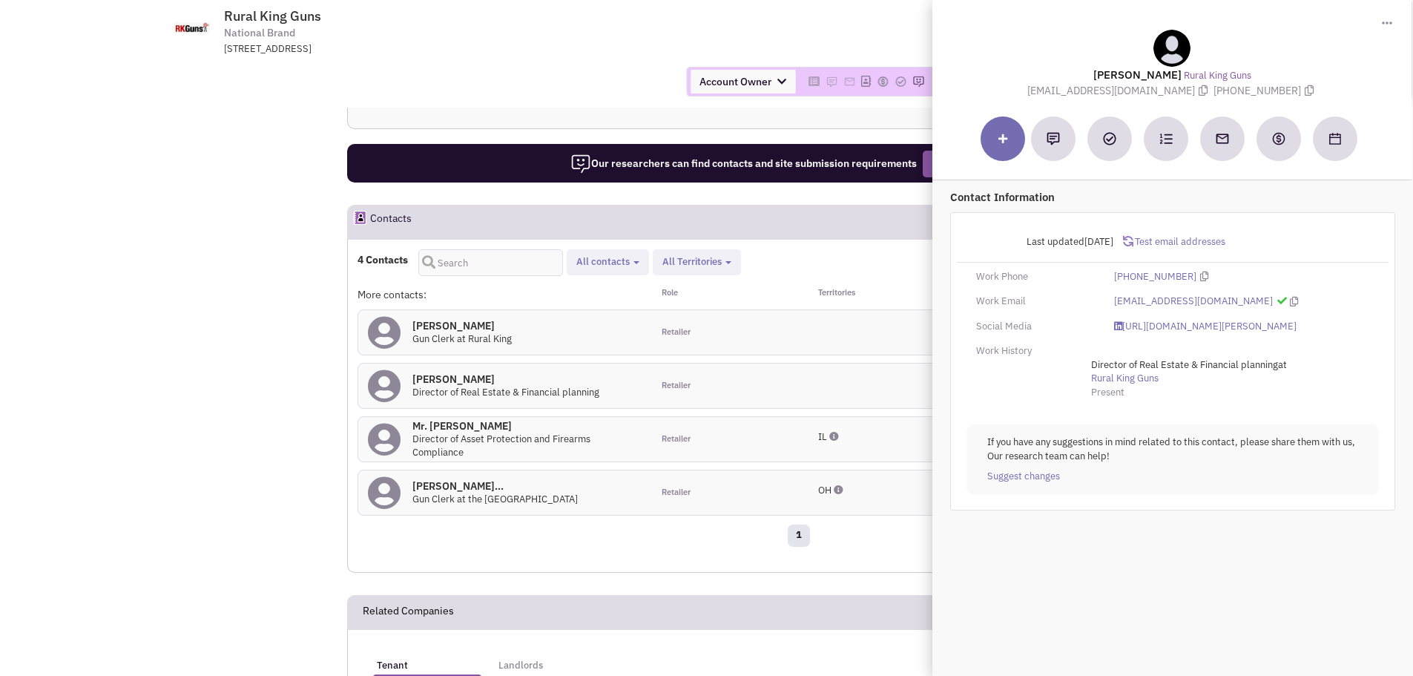
drag, startPoint x: 1170, startPoint y: 76, endPoint x: 1104, endPoint y: 76, distance: 66.0
click at [1104, 76] on lable "[PERSON_NAME]" at bounding box center [1137, 74] width 88 height 14
copy lable "[PERSON_NAME]"
click at [1290, 299] on icon at bounding box center [1294, 302] width 8 height 10
